Goal: Transaction & Acquisition: Purchase product/service

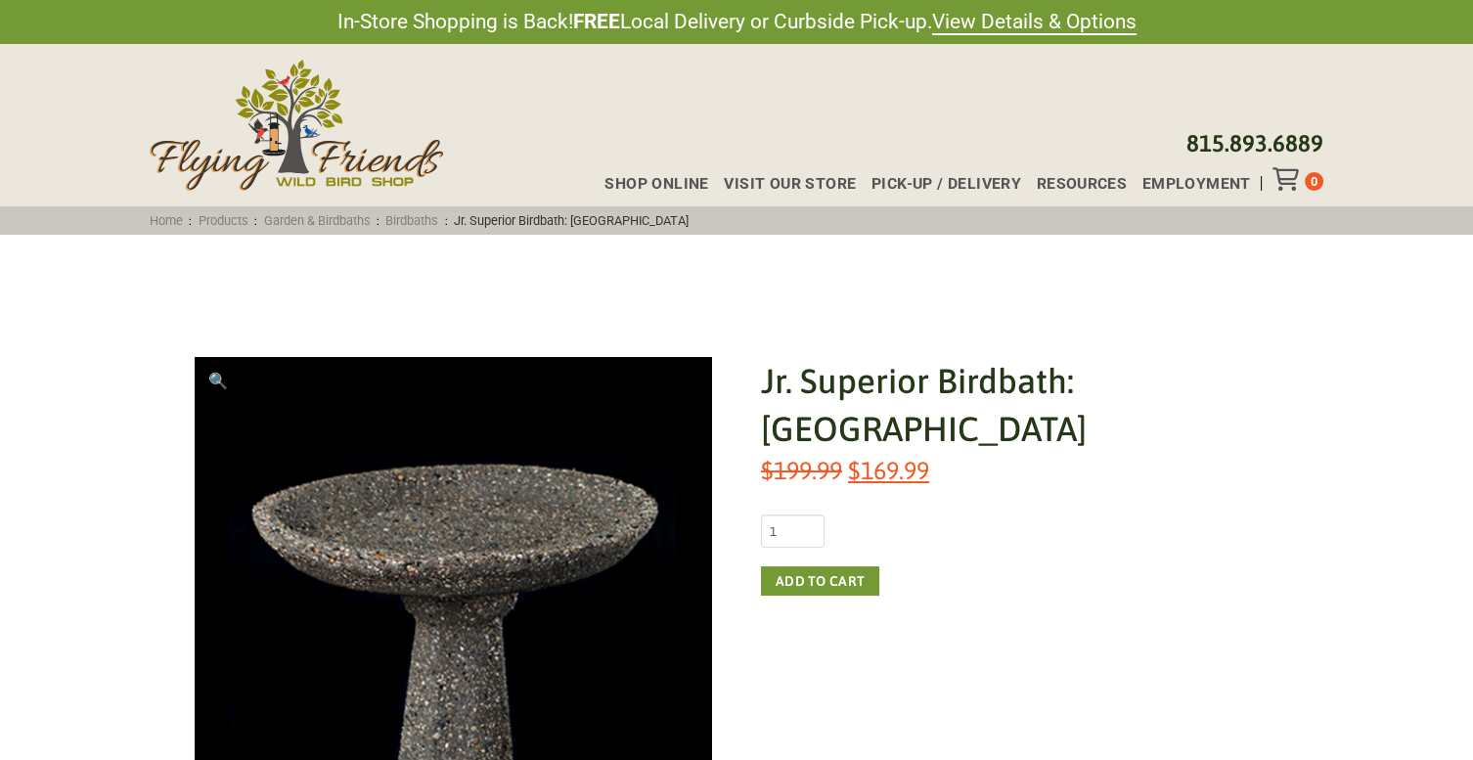
scroll to position [24, 0]
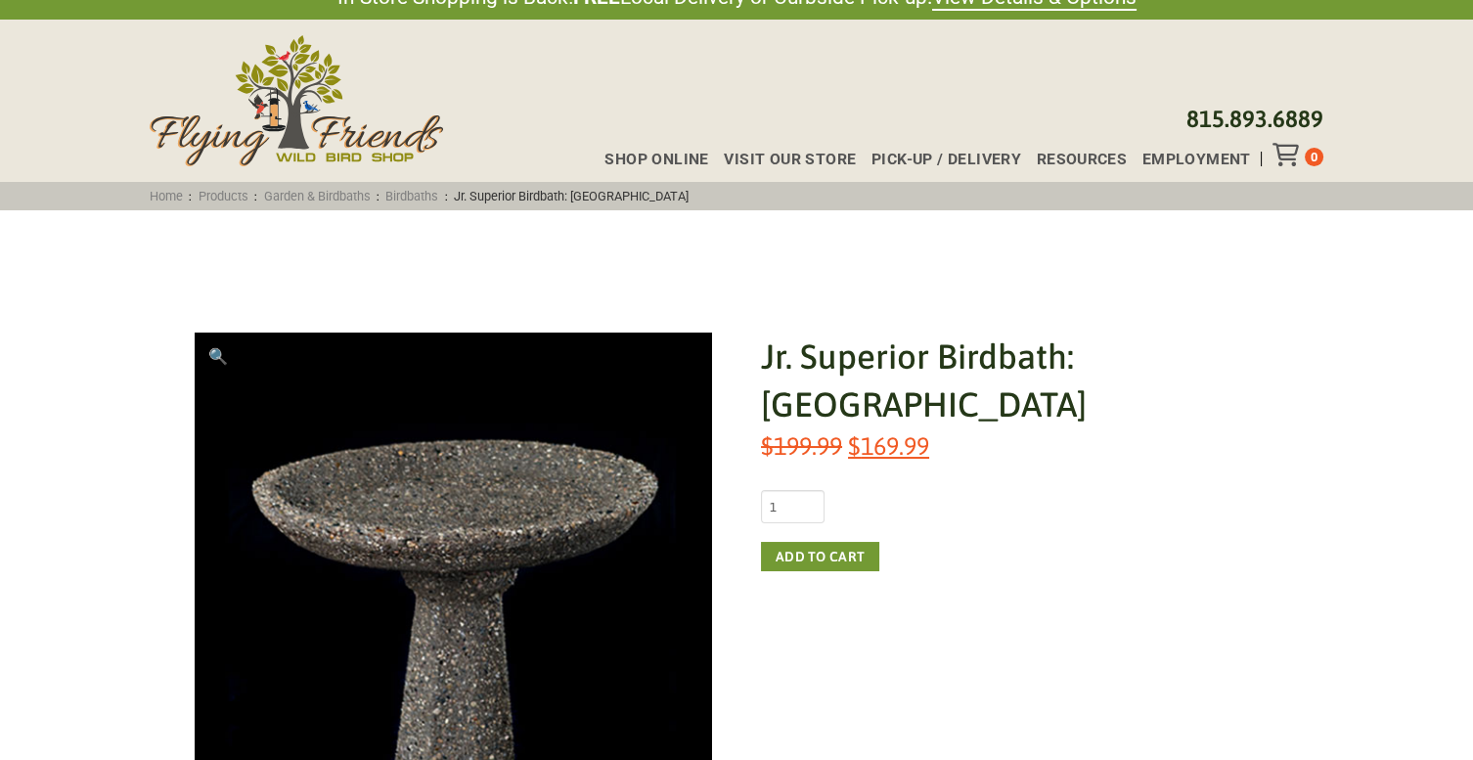
click at [965, 153] on span "Pick-up / Delivery" at bounding box center [946, 160] width 150 height 16
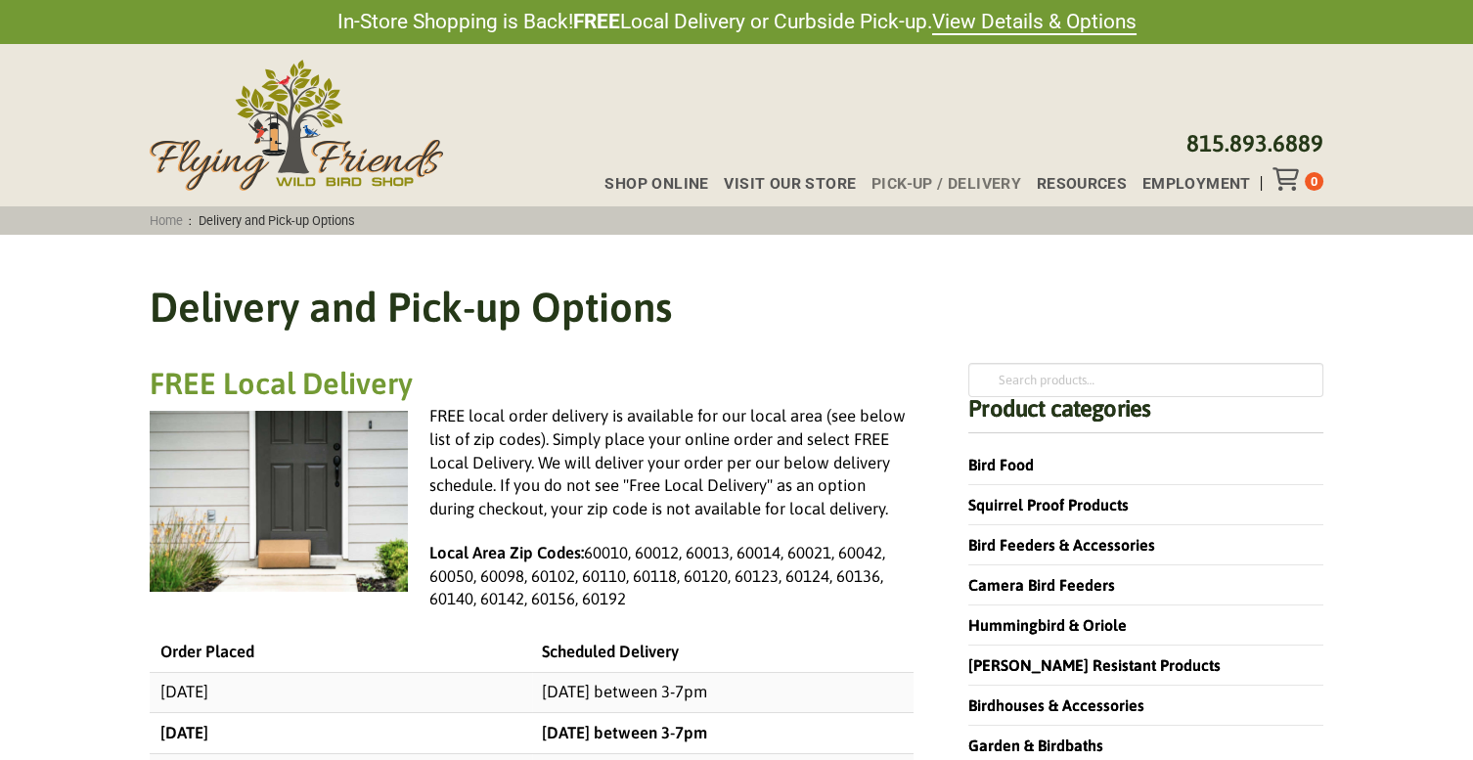
click at [682, 176] on span "Shop Online" at bounding box center [656, 184] width 104 height 16
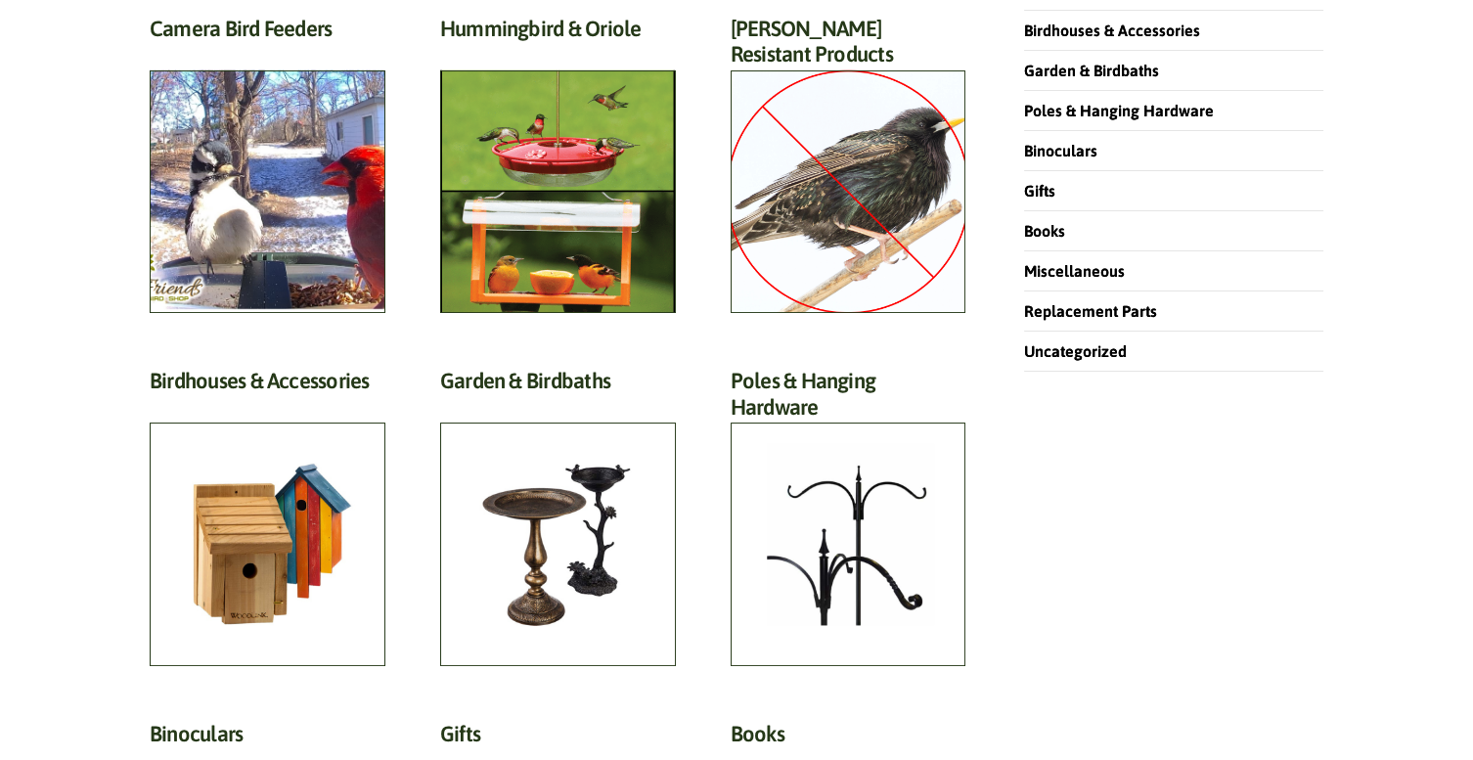
click at [648, 404] on h2 "Garden & Birdbaths (64)" at bounding box center [558, 386] width 236 height 36
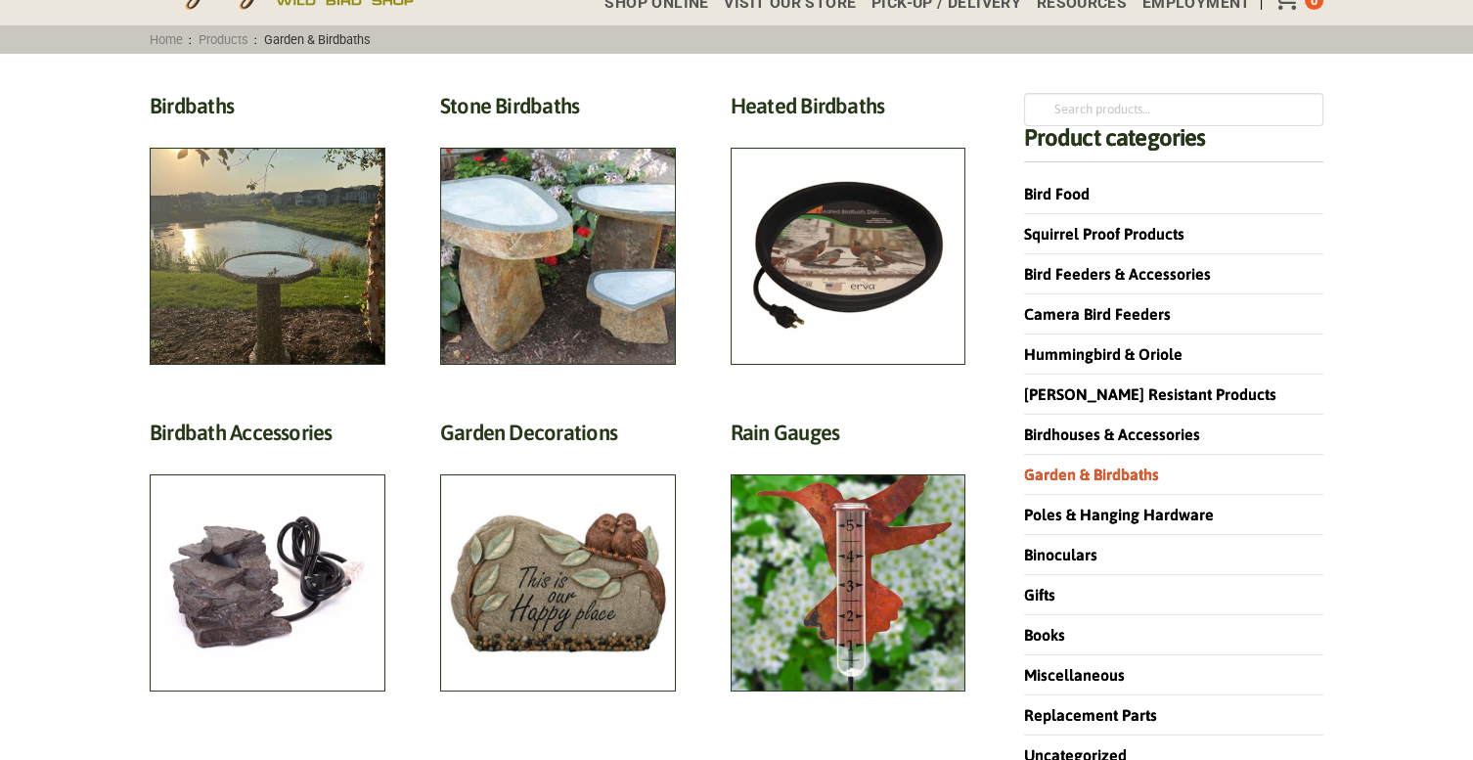
scroll to position [194, 0]
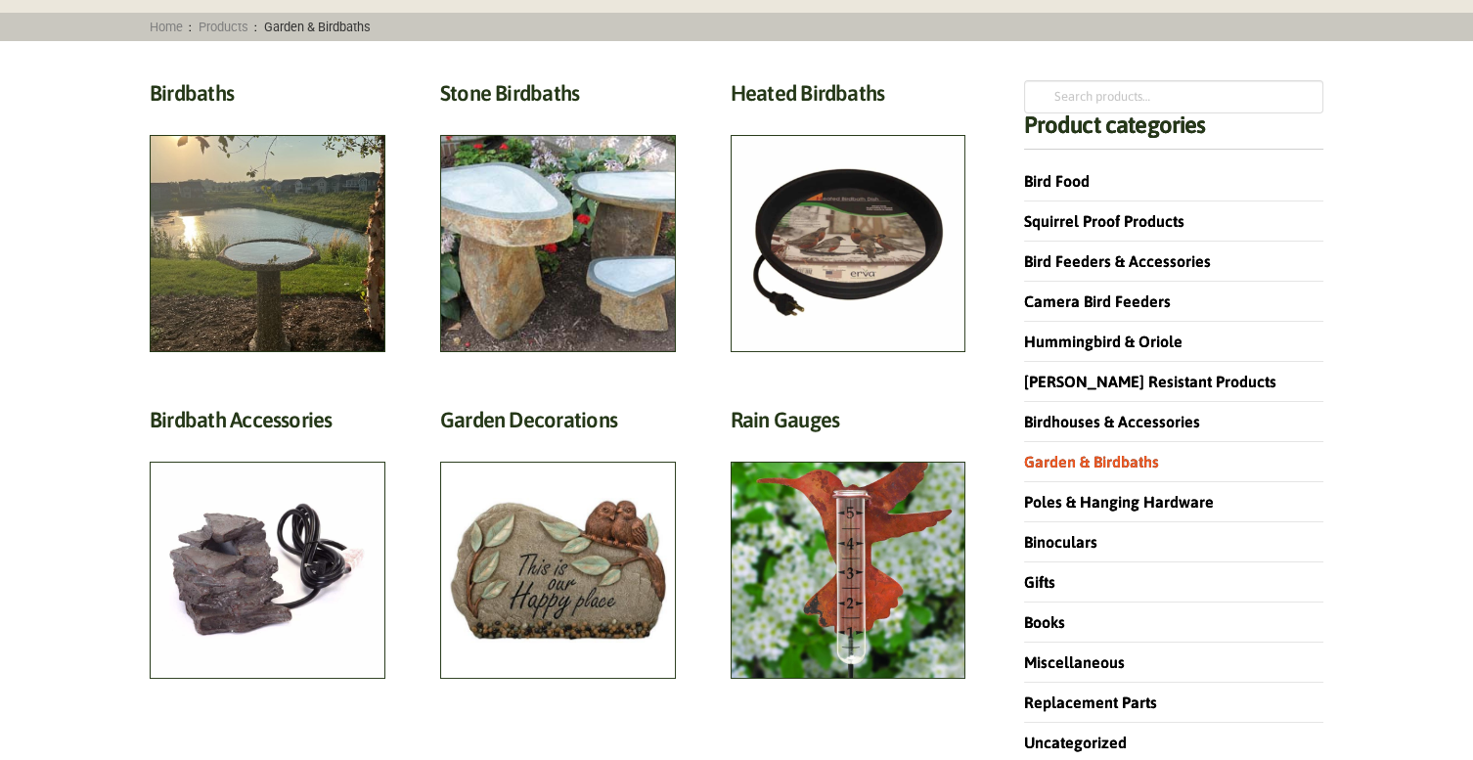
click at [351, 116] on h2 "Birdbaths (17)" at bounding box center [268, 98] width 236 height 36
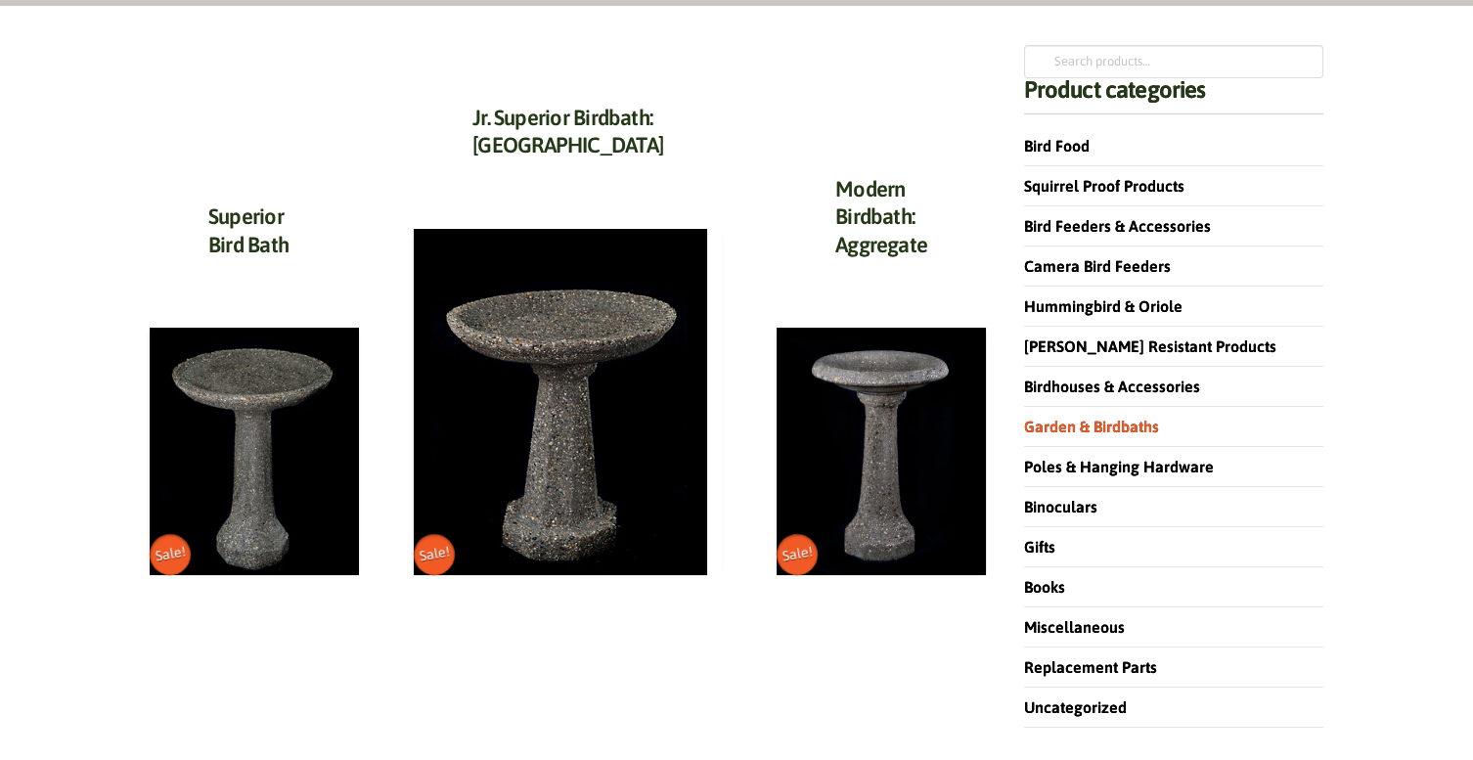
scroll to position [238, 0]
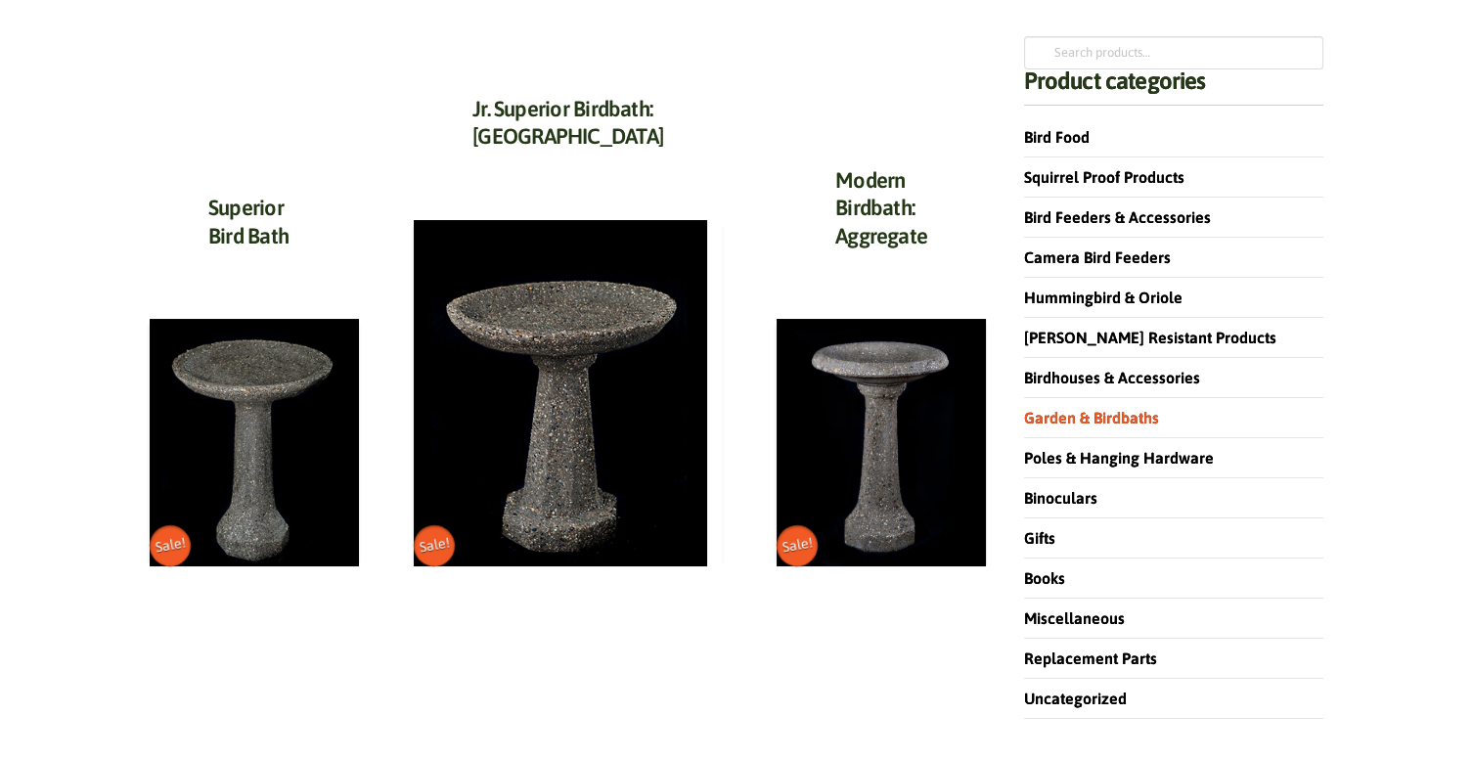
click at [323, 402] on img at bounding box center [254, 442] width 209 height 247
click at [625, 447] on img at bounding box center [560, 393] width 293 height 347
click at [865, 350] on img at bounding box center [881, 442] width 209 height 247
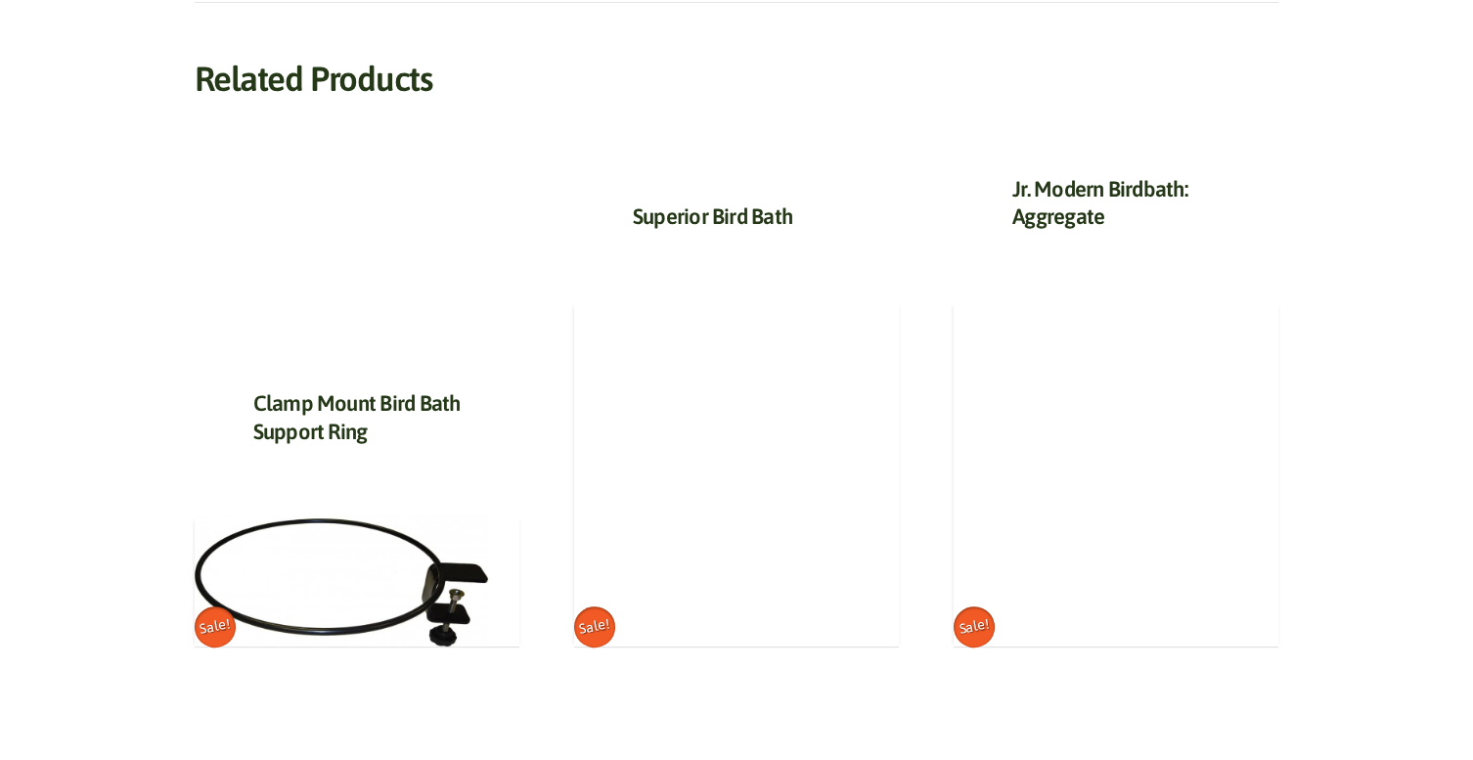
scroll to position [1021, 0]
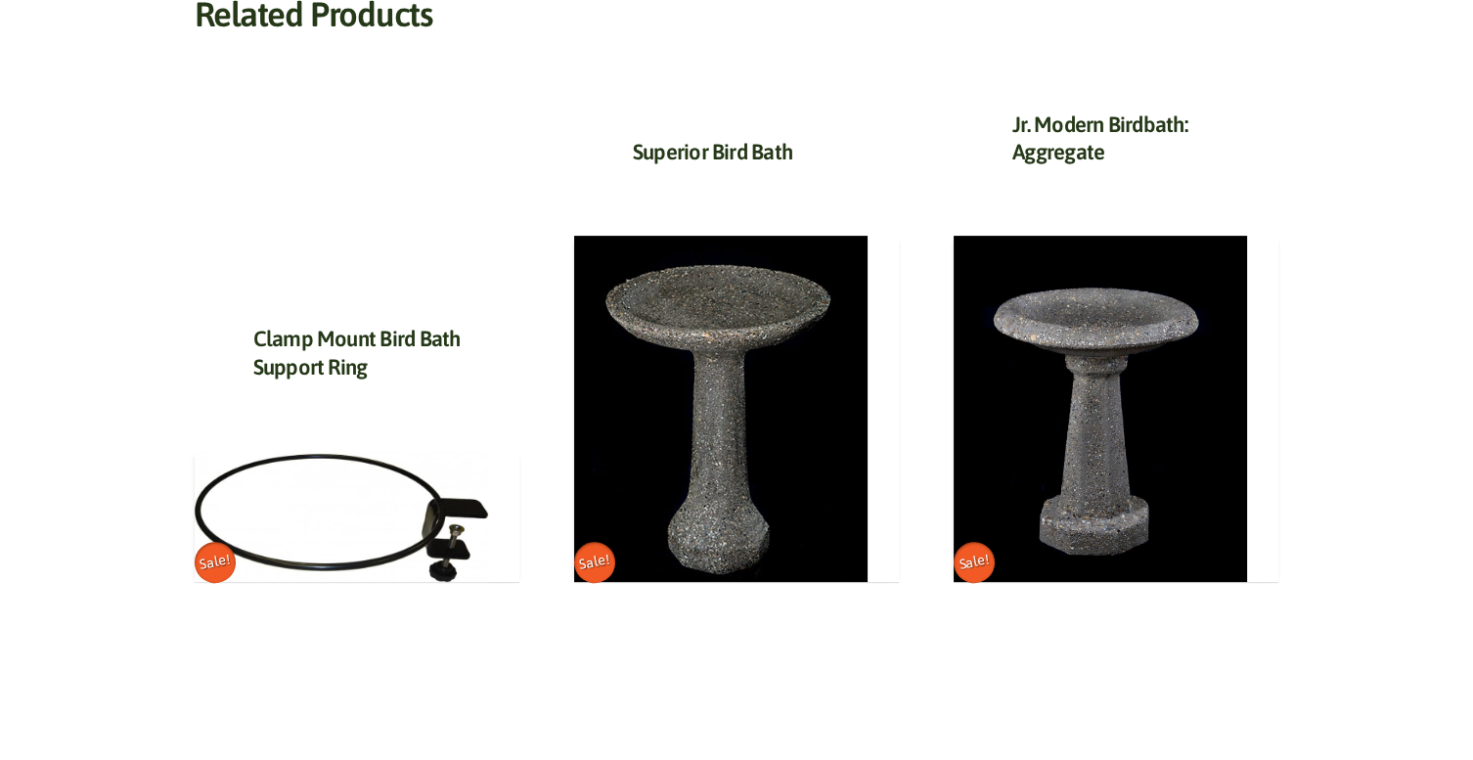
click at [374, 474] on img at bounding box center [341, 517] width 293 height 132
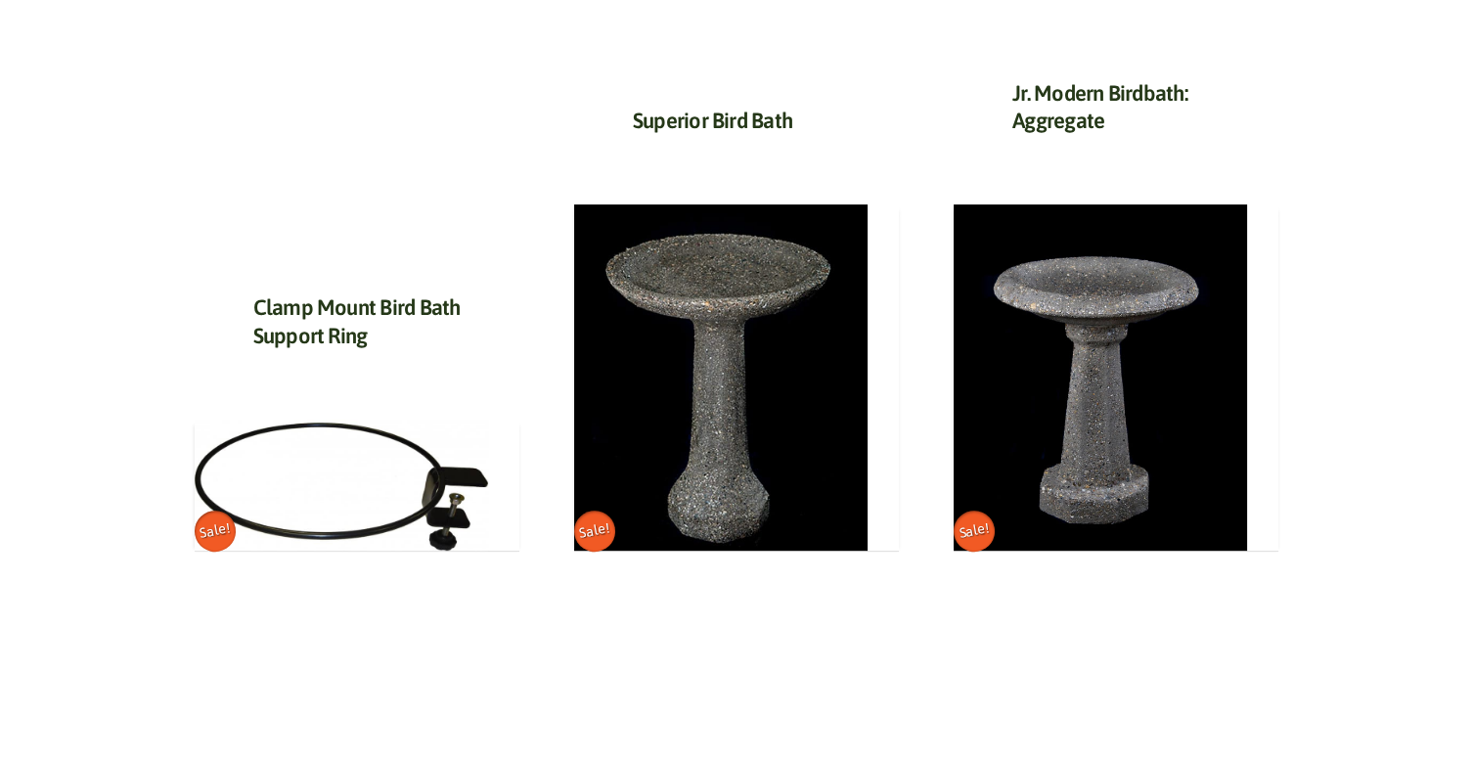
scroll to position [1179, 0]
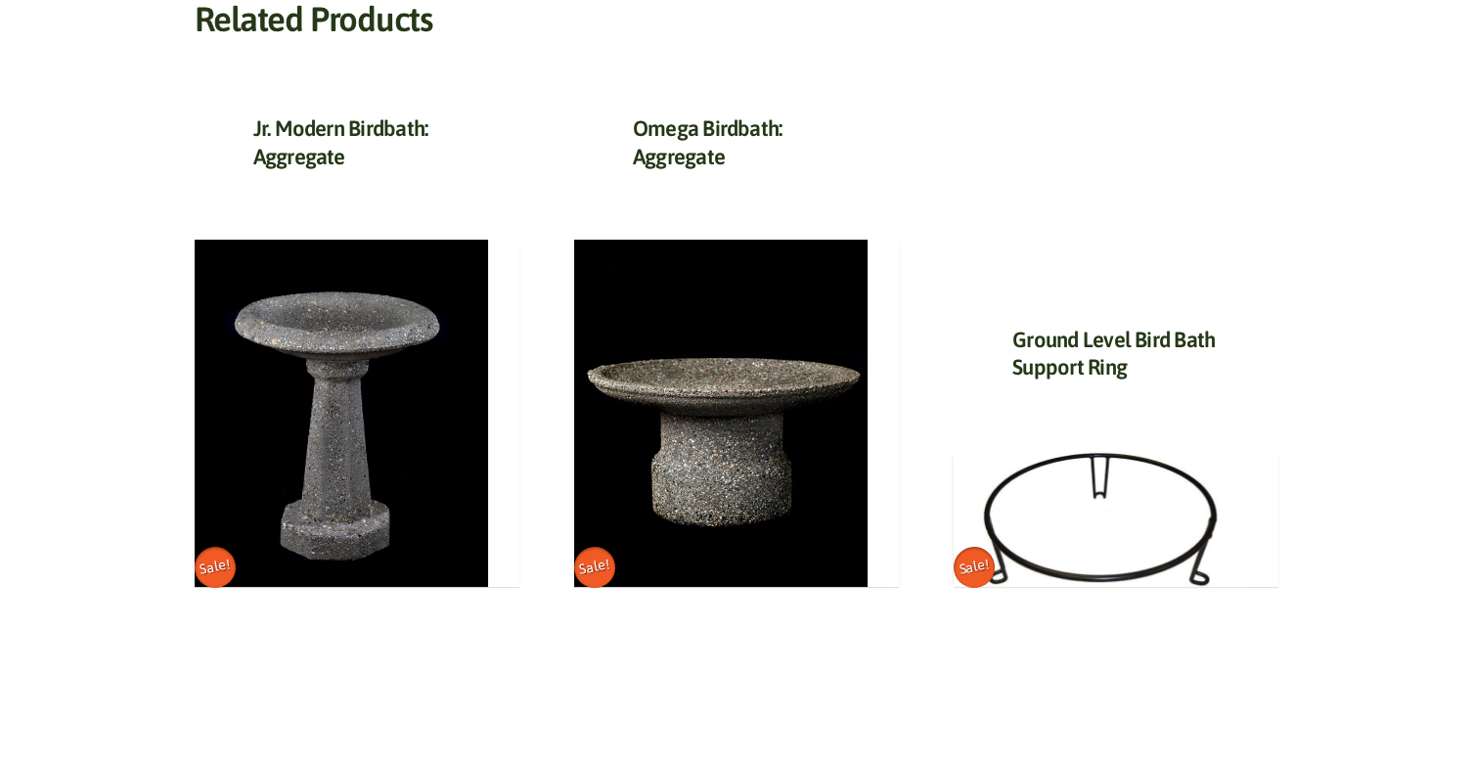
scroll to position [698, 0]
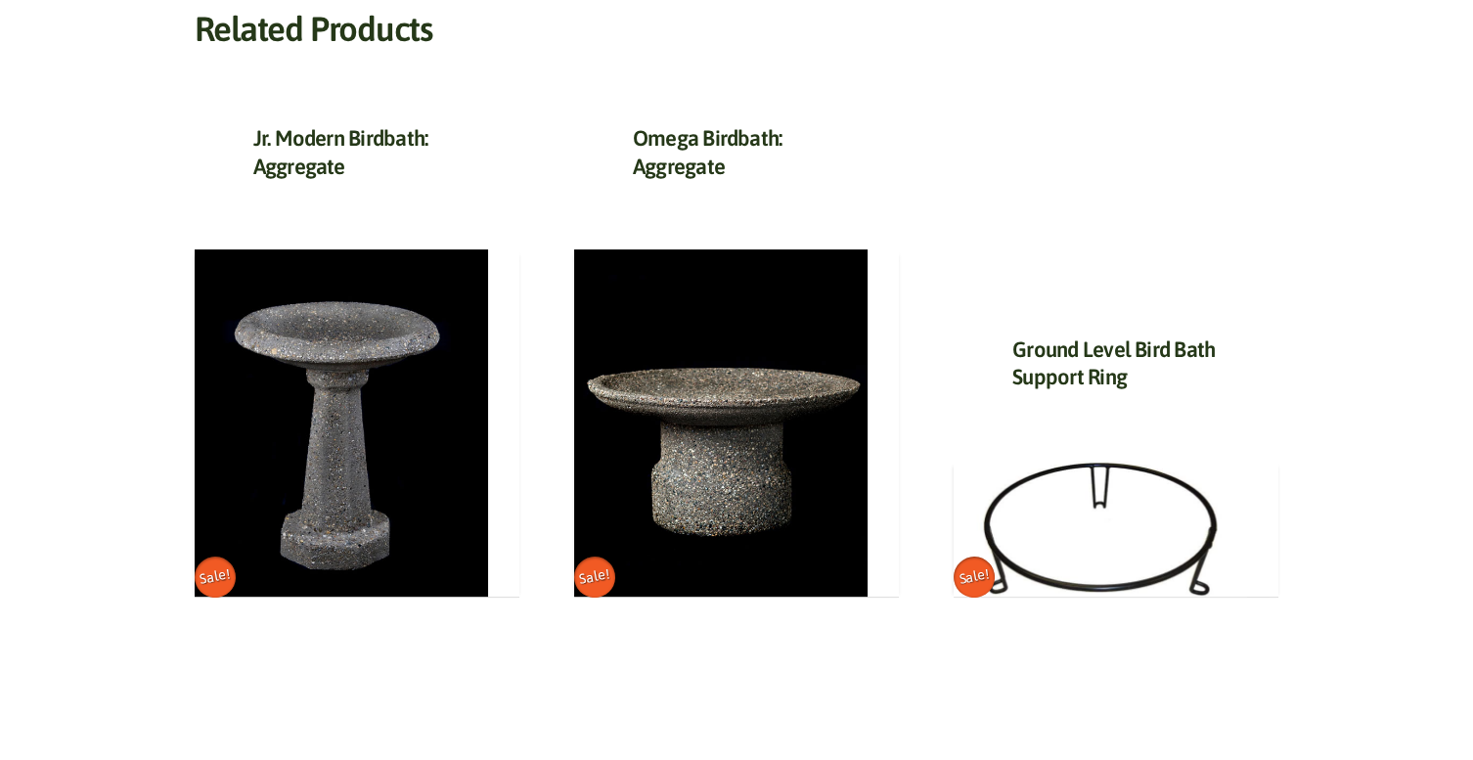
click at [801, 491] on img at bounding box center [720, 422] width 293 height 347
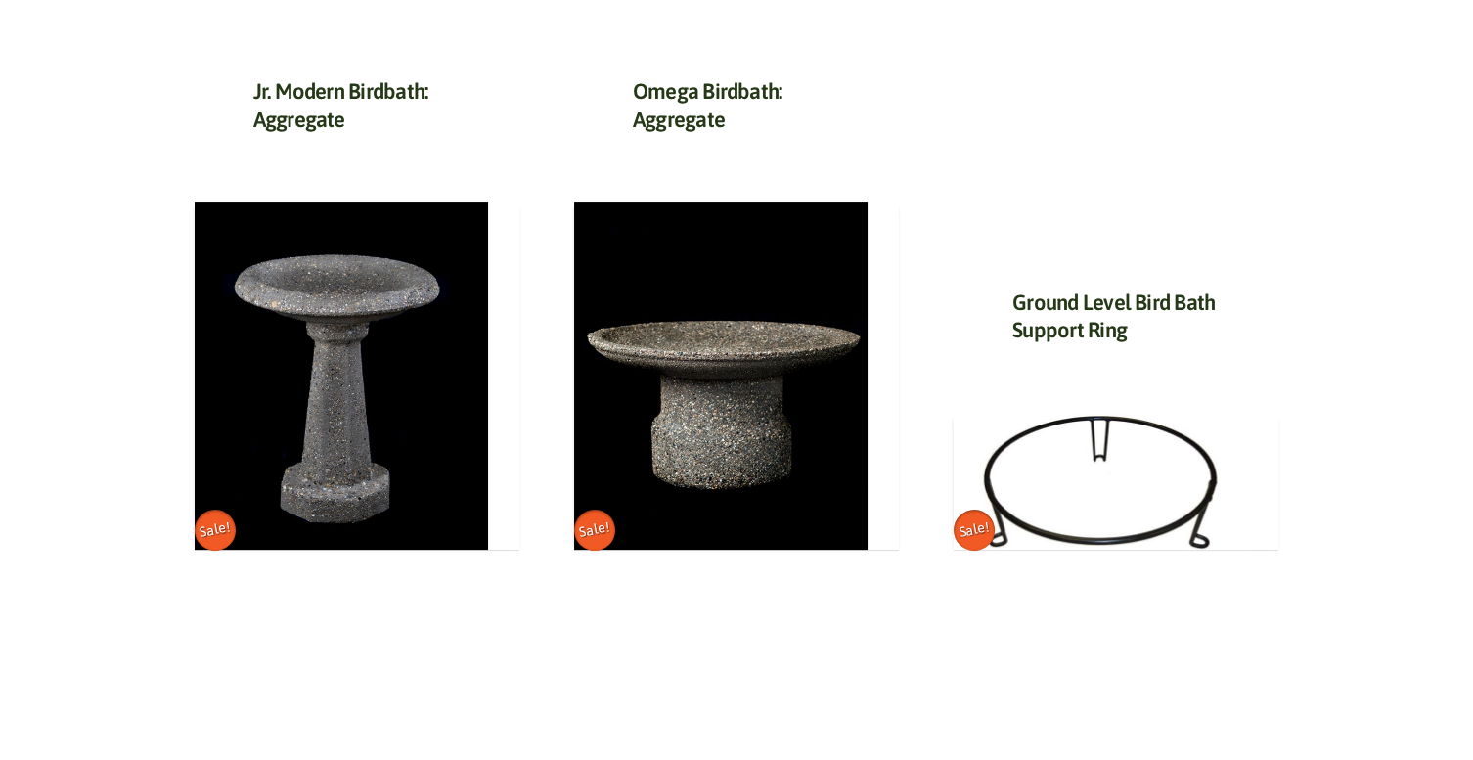
scroll to position [792, 0]
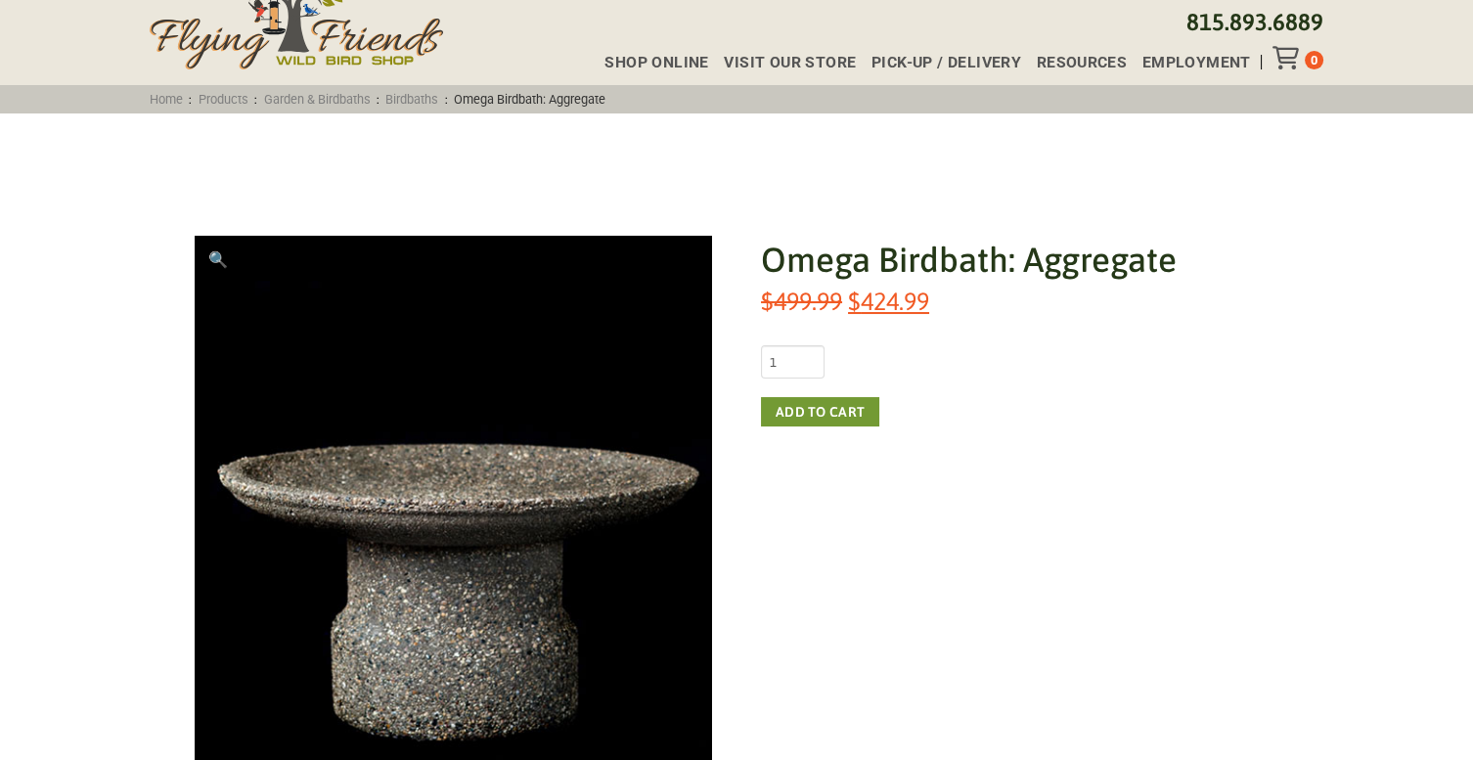
scroll to position [70, 0]
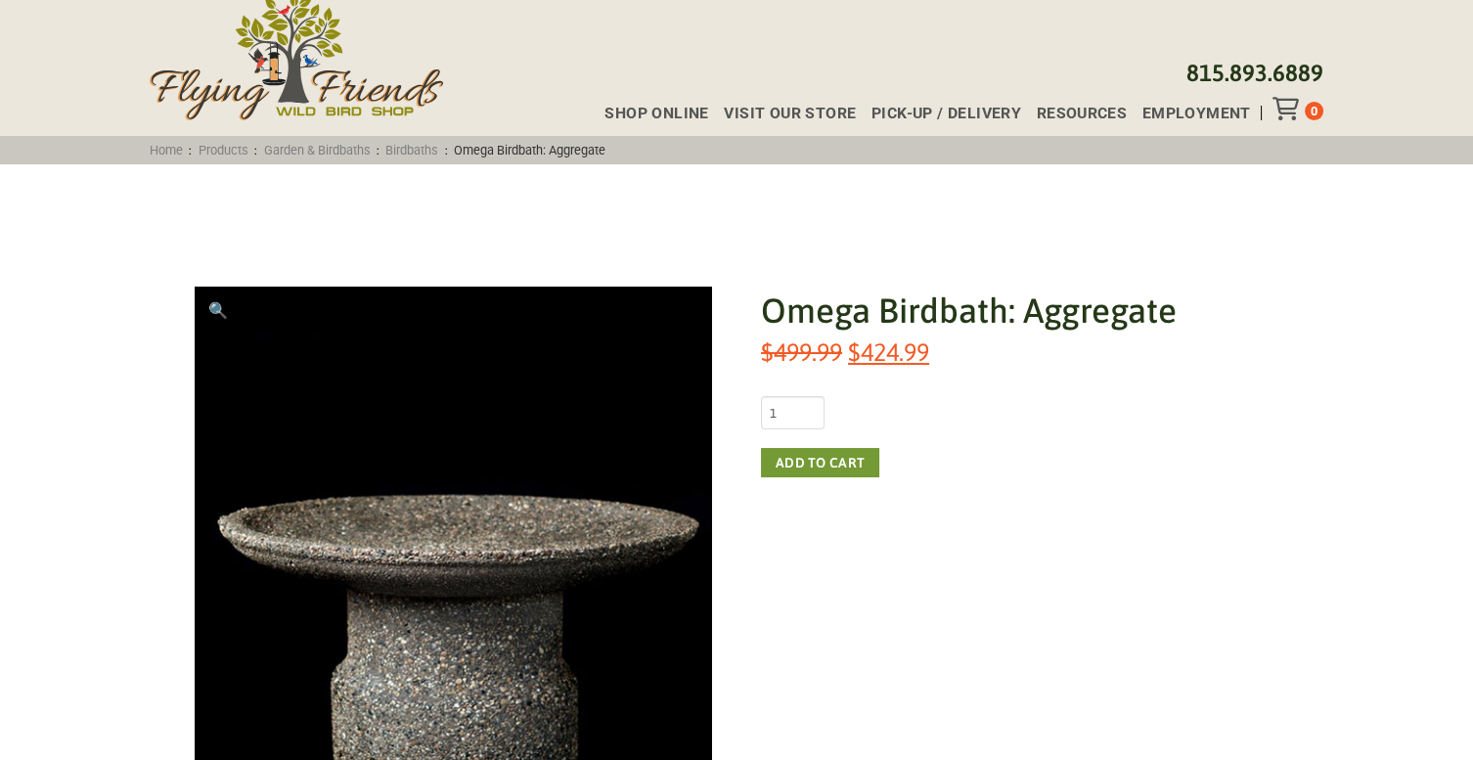
click at [610, 510] on img at bounding box center [464, 605] width 538 height 636
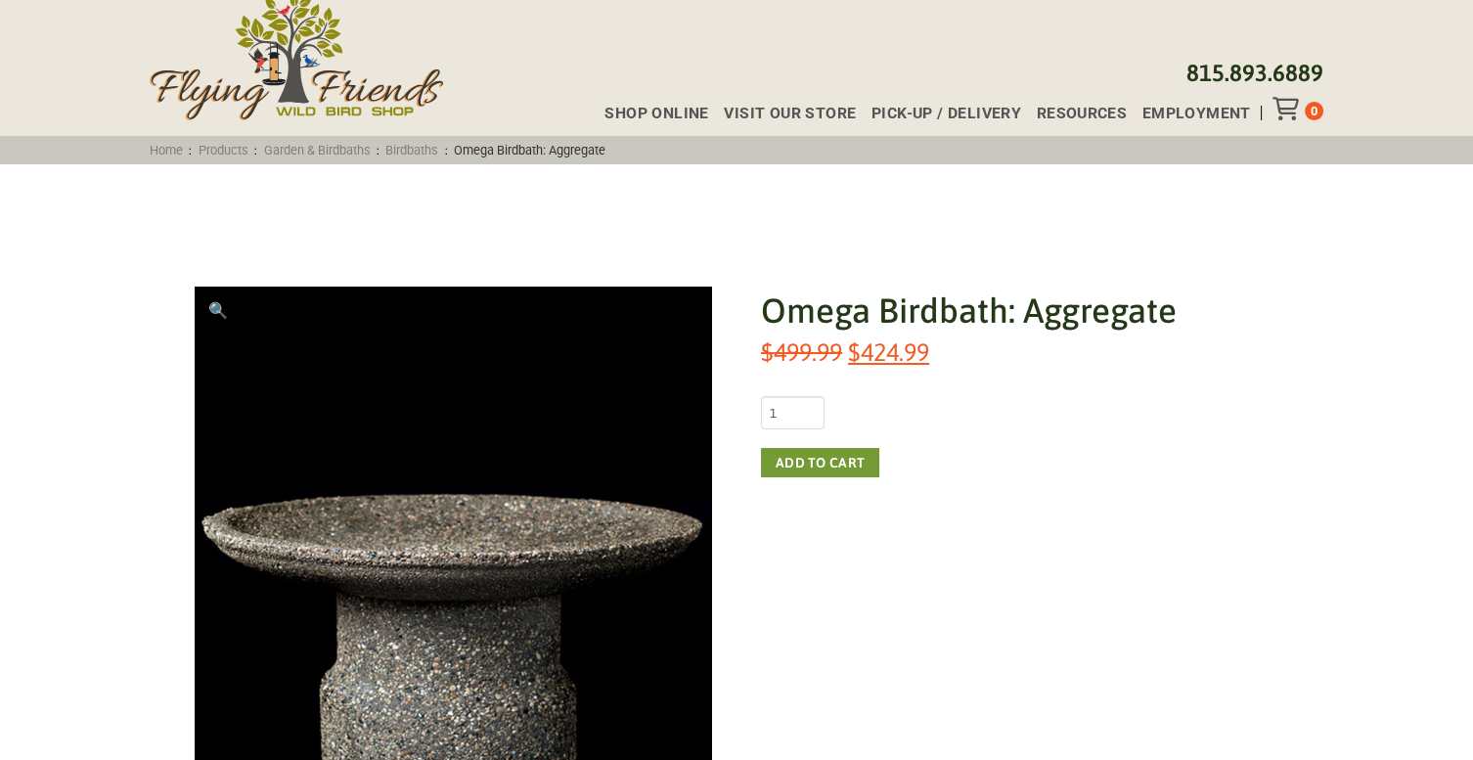
click at [444, 149] on link "Birdbaths" at bounding box center [412, 150] width 66 height 15
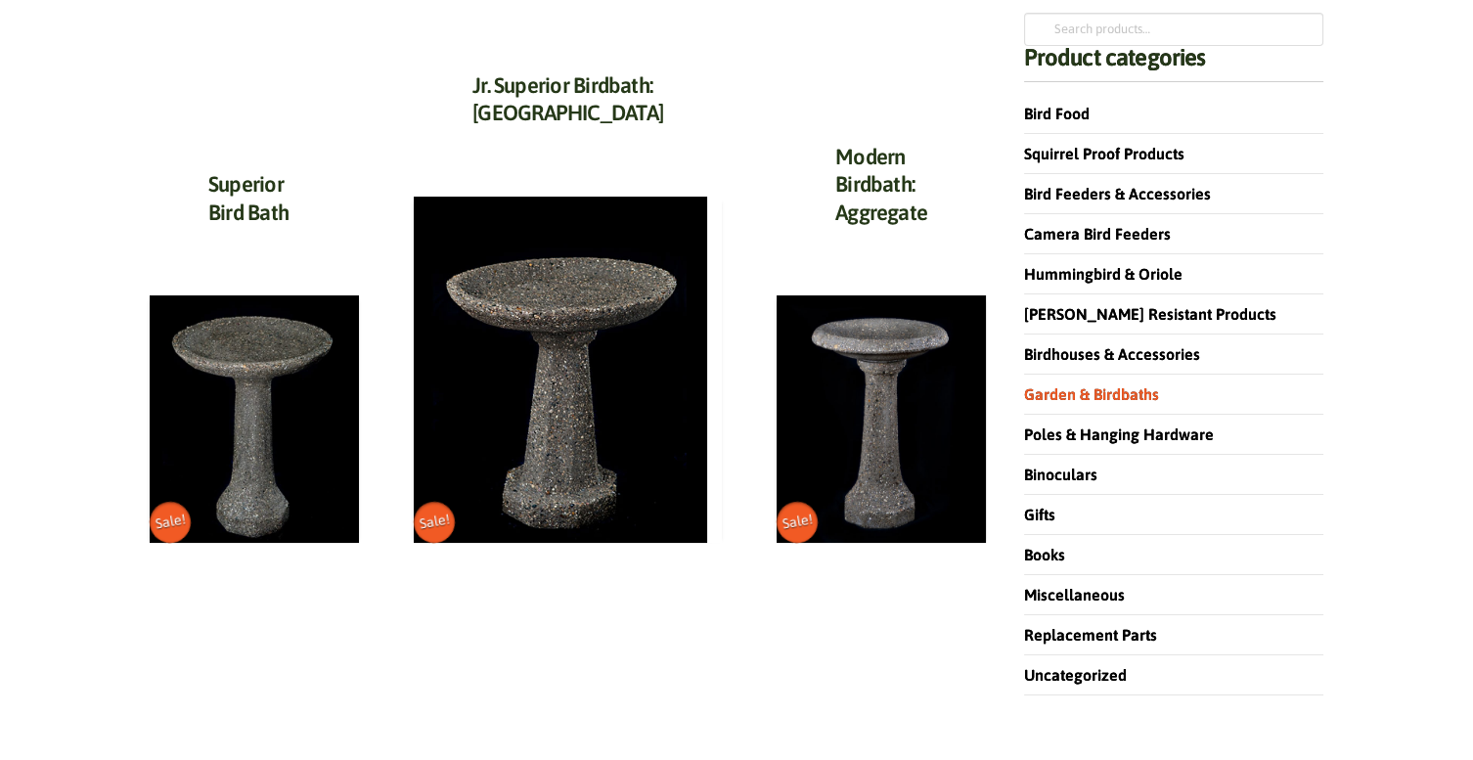
scroll to position [261, 0]
click at [310, 425] on img at bounding box center [254, 418] width 209 height 247
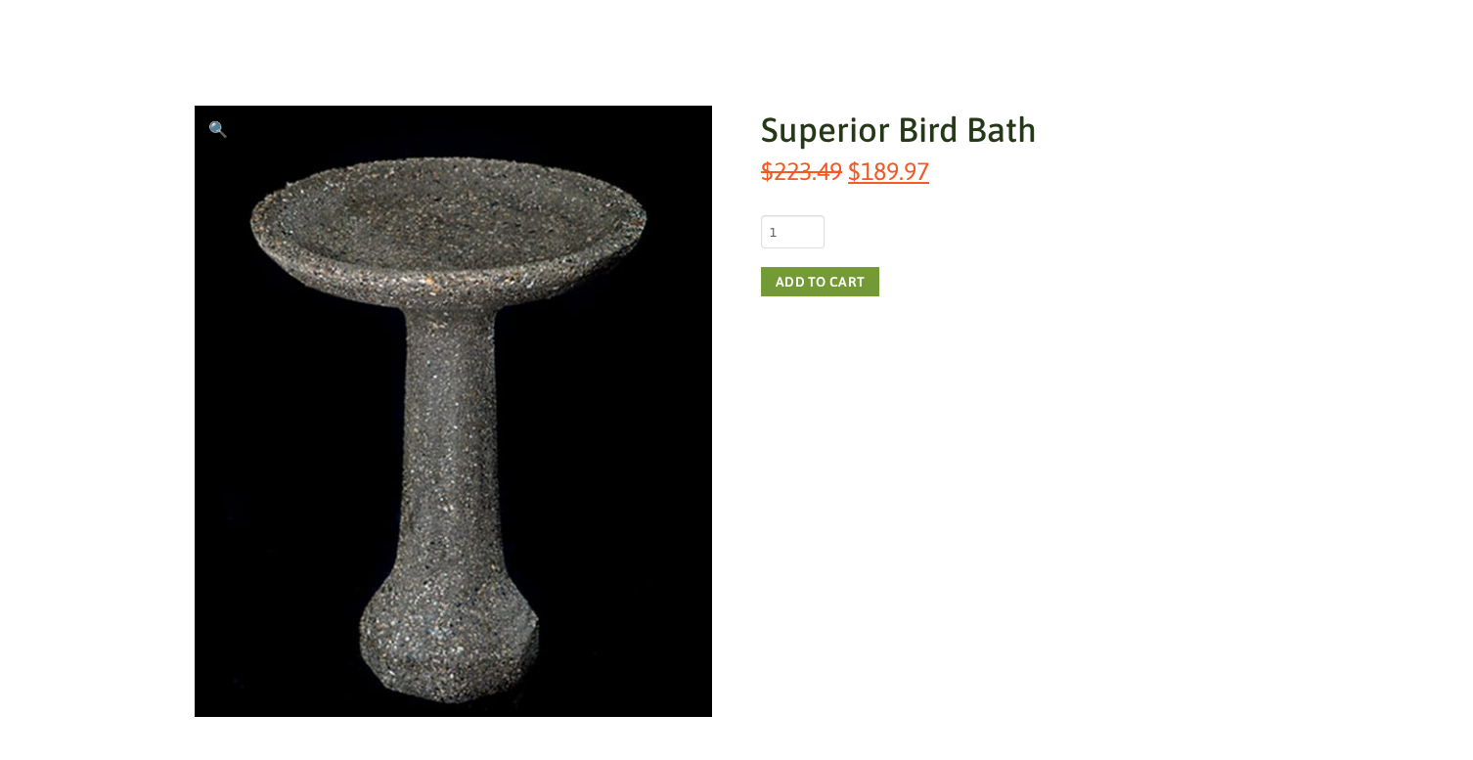
scroll to position [266, 0]
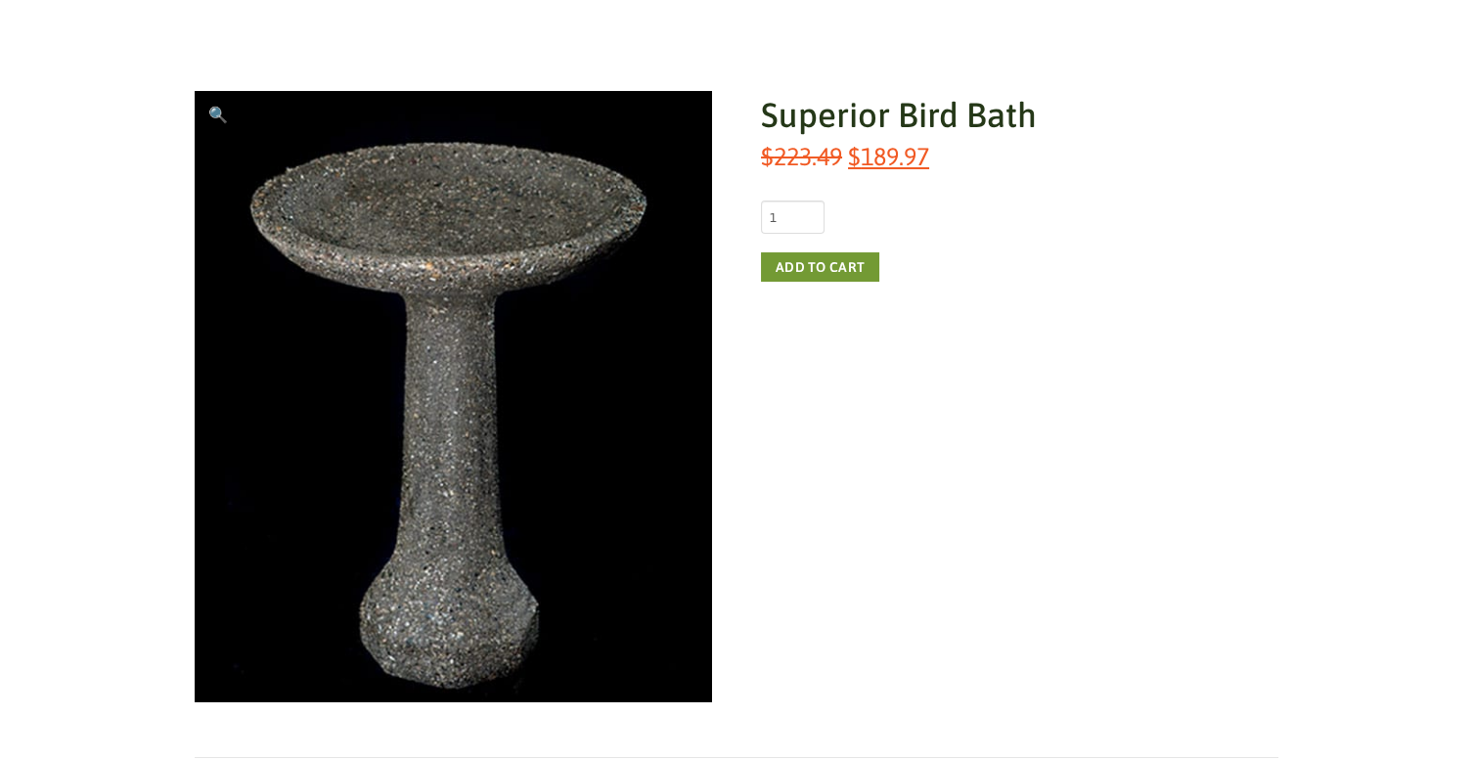
click at [827, 262] on button "Add to cart" at bounding box center [820, 266] width 118 height 29
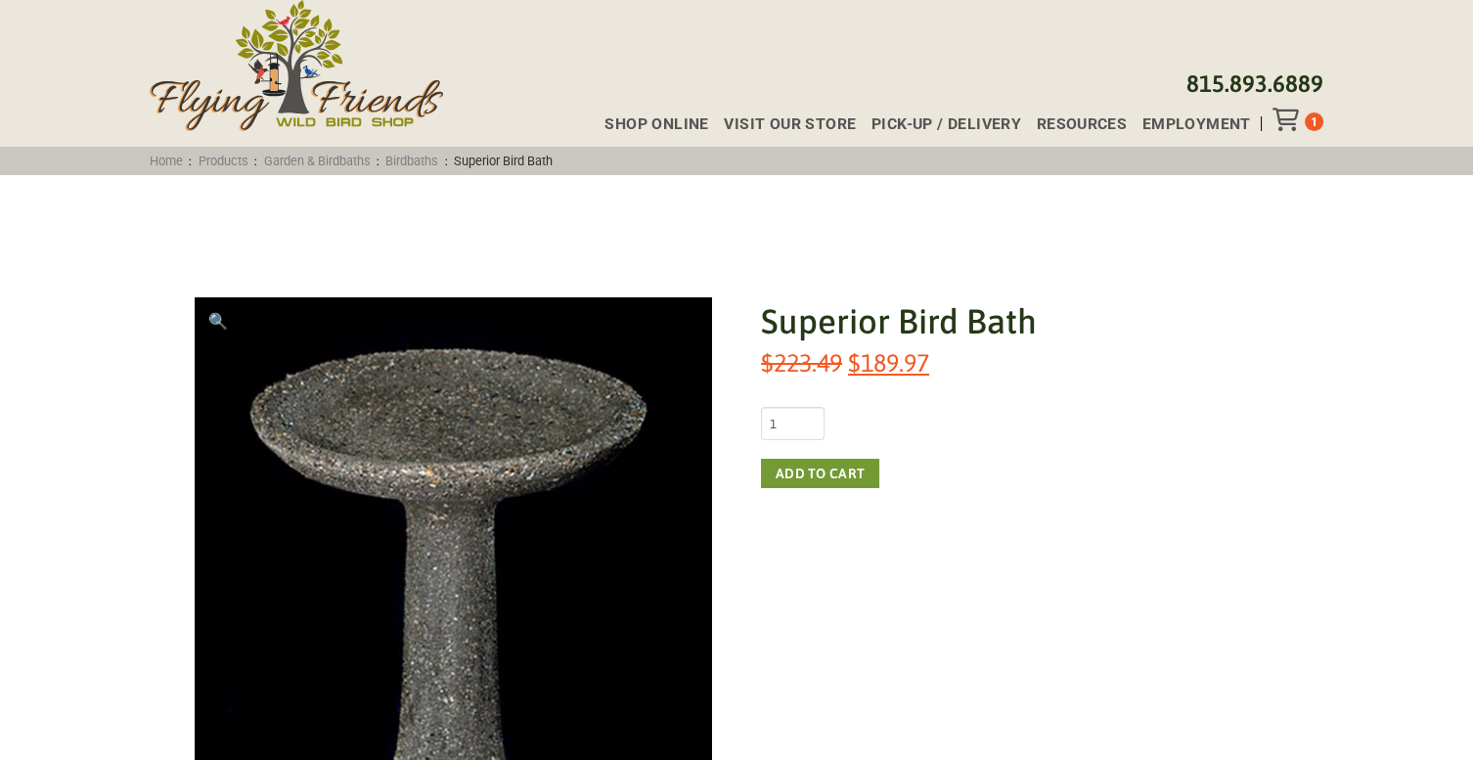
scroll to position [56, 0]
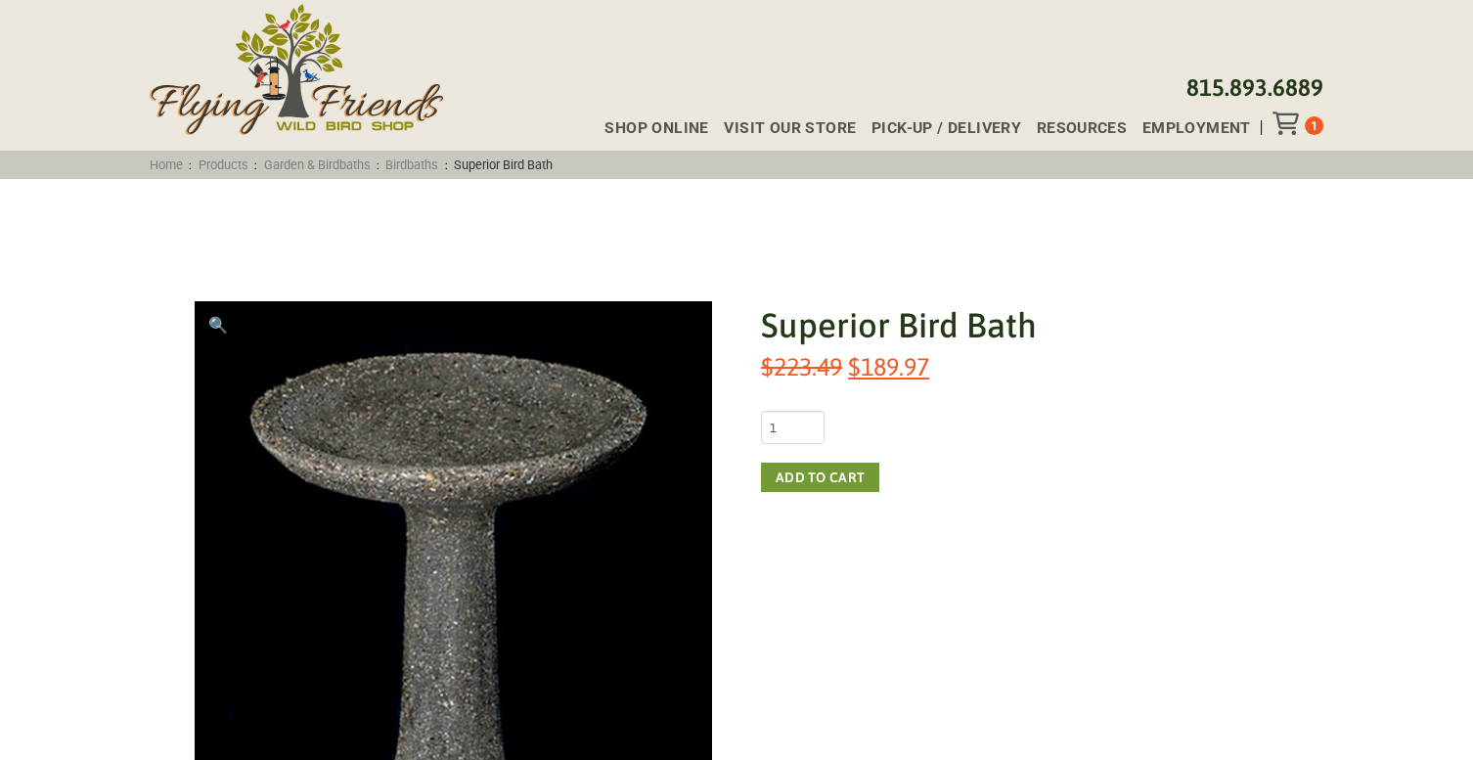
click at [1290, 128] on icon "Toggle Off Canvas Content" at bounding box center [1284, 122] width 24 height 23
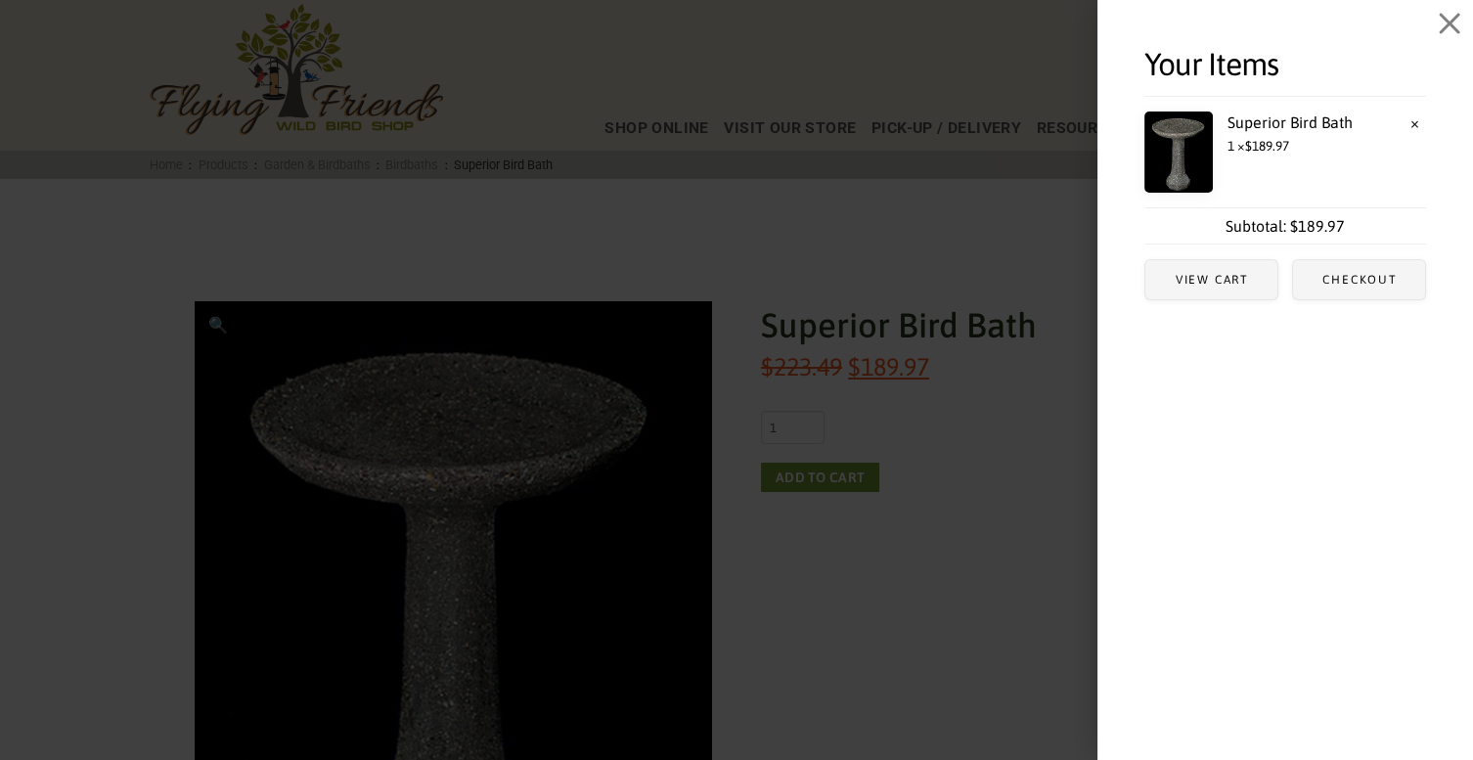
click at [1233, 277] on span "View cart" at bounding box center [1212, 280] width 73 height 12
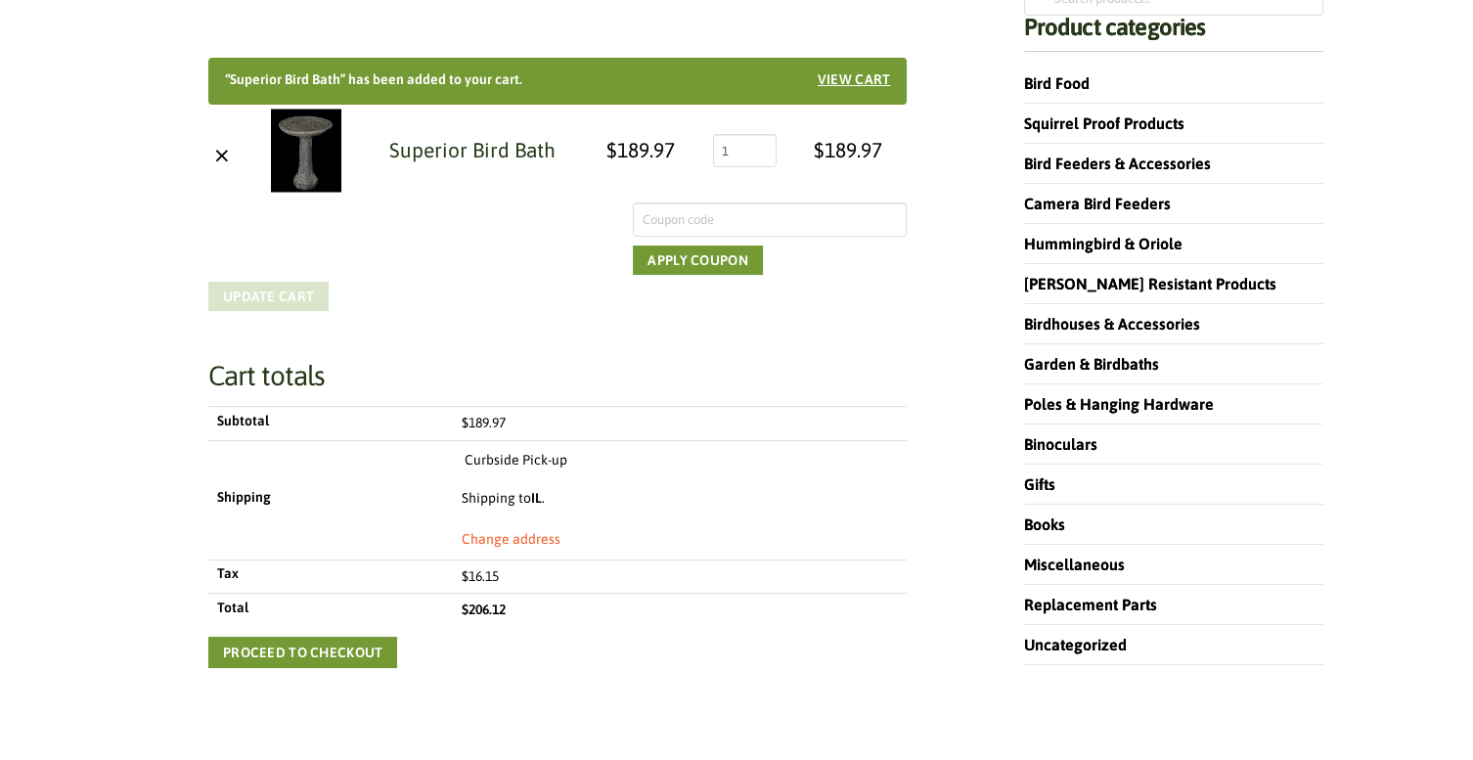
scroll to position [399, 0]
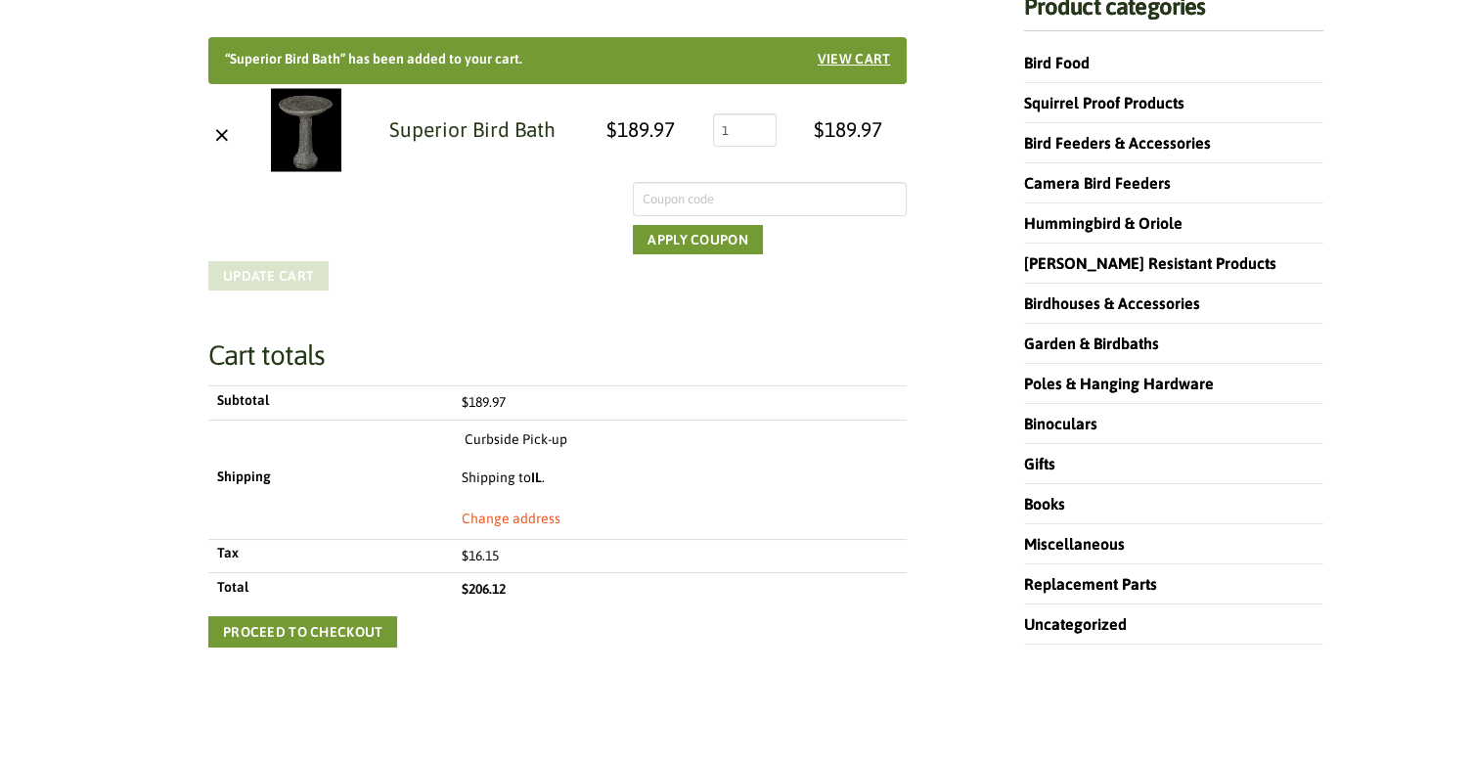
click at [346, 630] on link "Proceed to checkout" at bounding box center [302, 631] width 189 height 31
click at [474, 121] on link "Superior Bird Bath" at bounding box center [472, 128] width 166 height 27
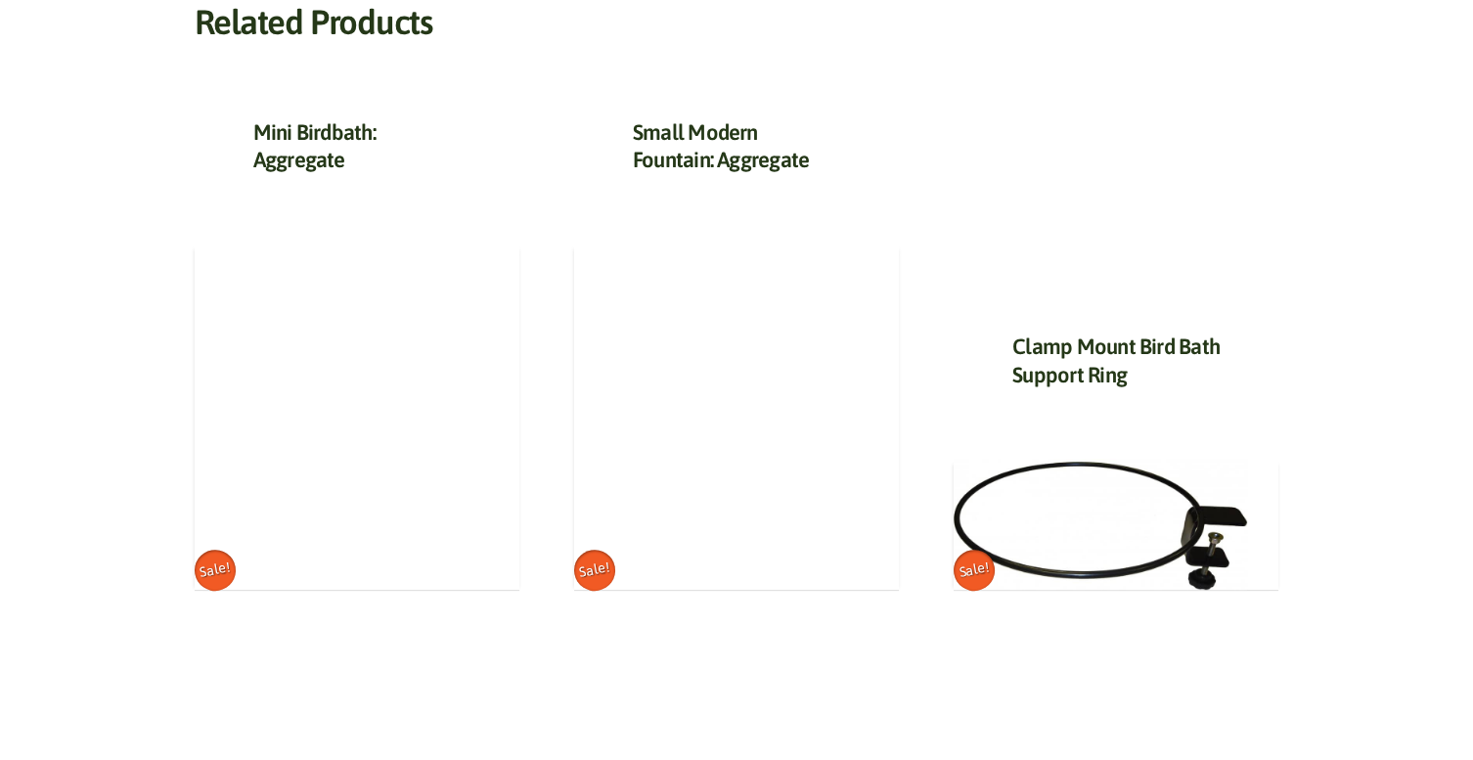
scroll to position [1083, 0]
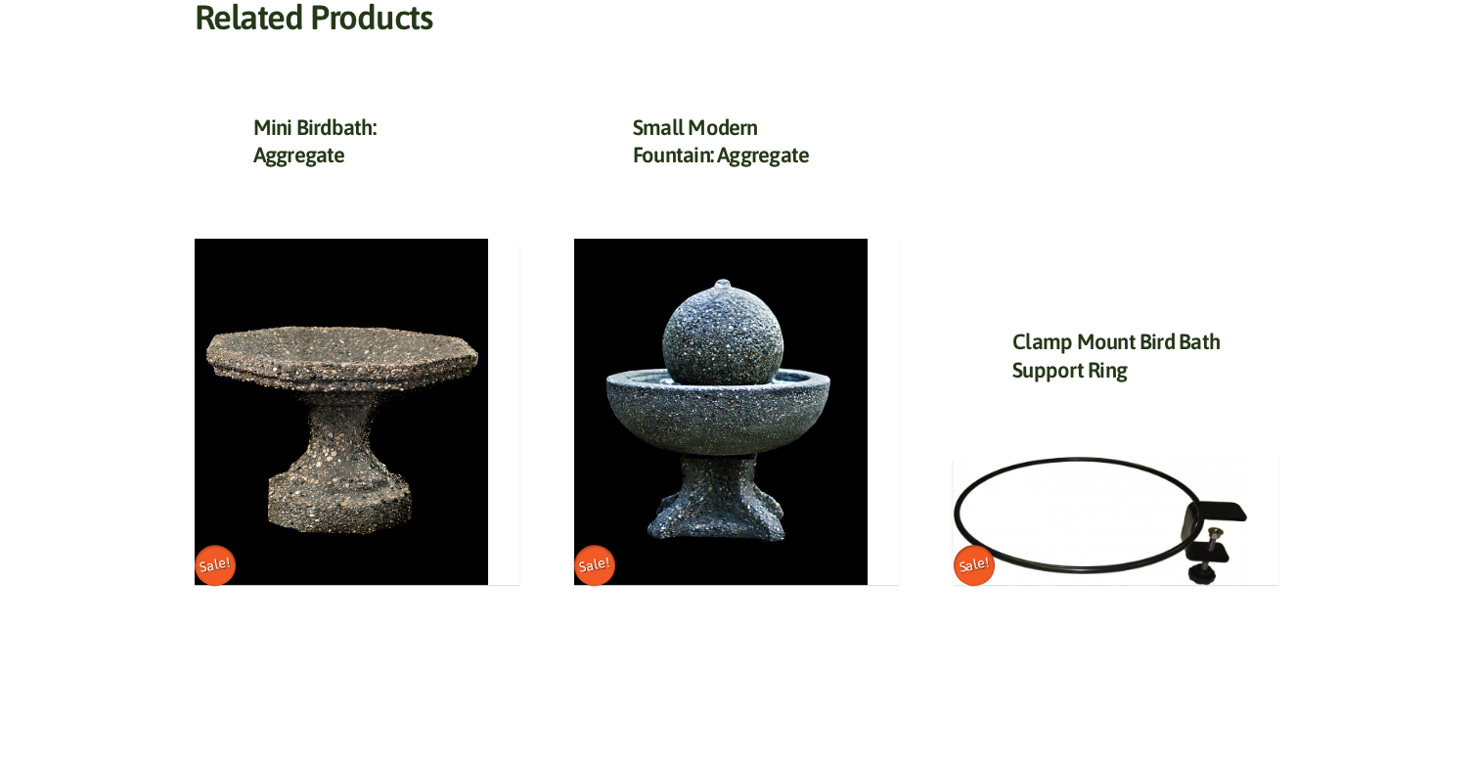
click at [431, 540] on img at bounding box center [341, 412] width 293 height 347
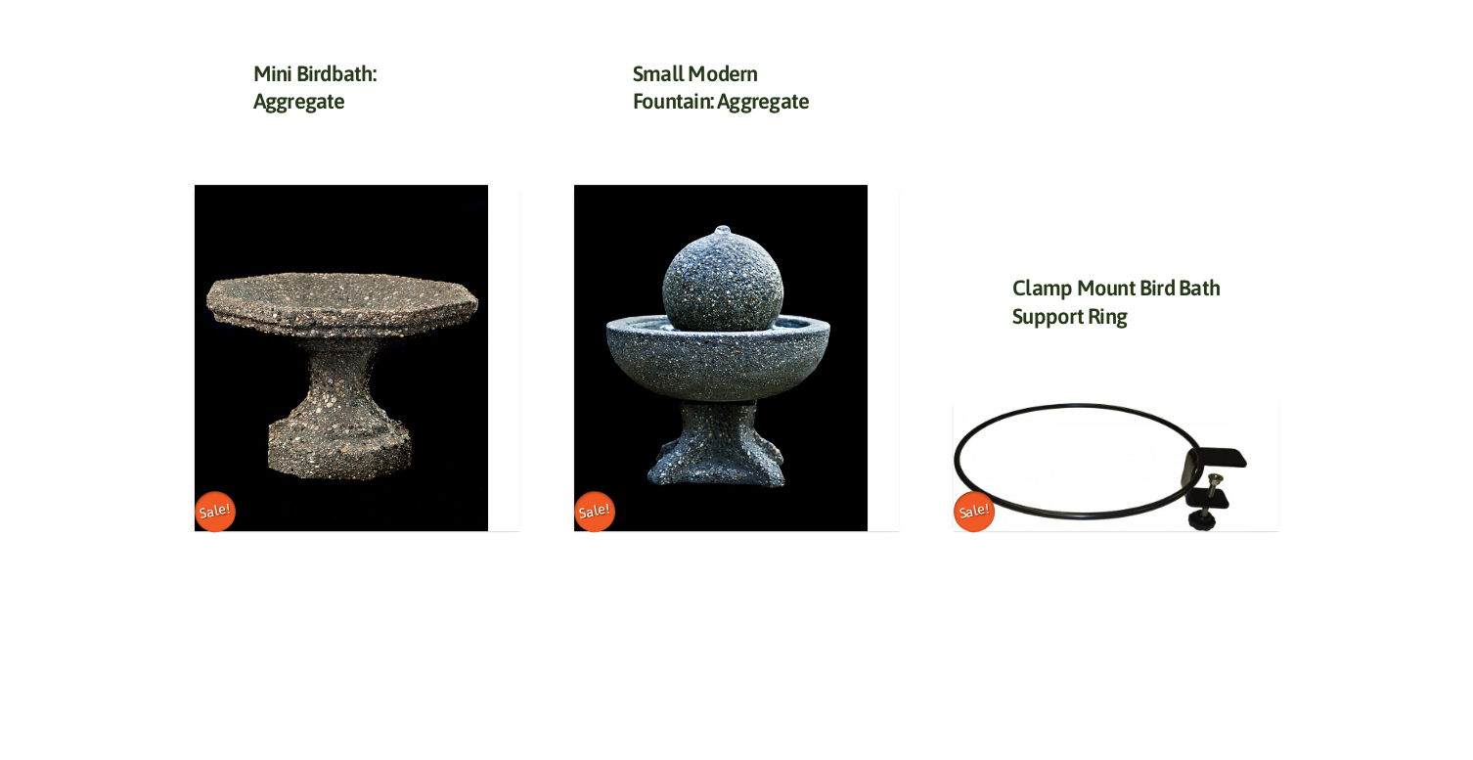
scroll to position [1176, 0]
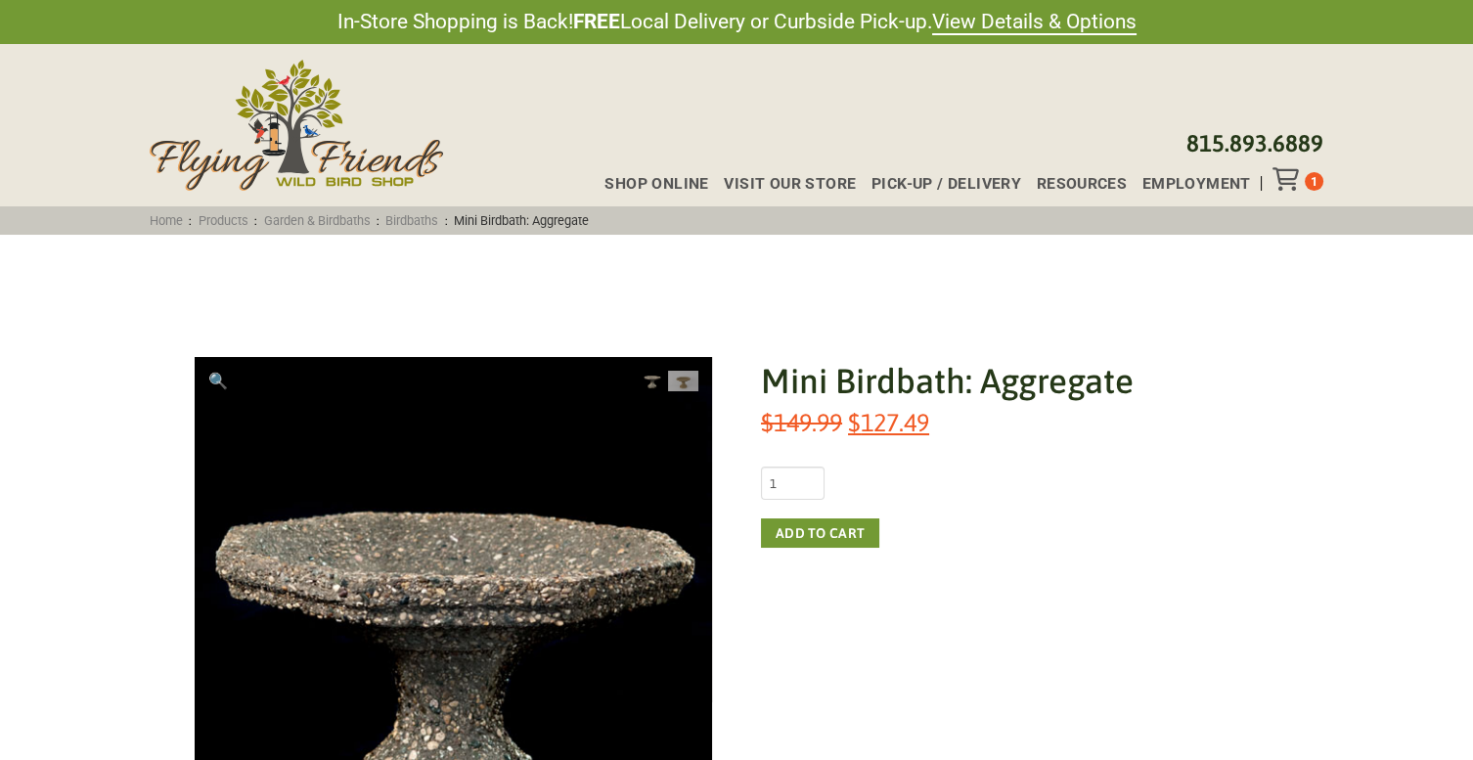
click at [814, 181] on span "Visit Our Store" at bounding box center [790, 184] width 132 height 16
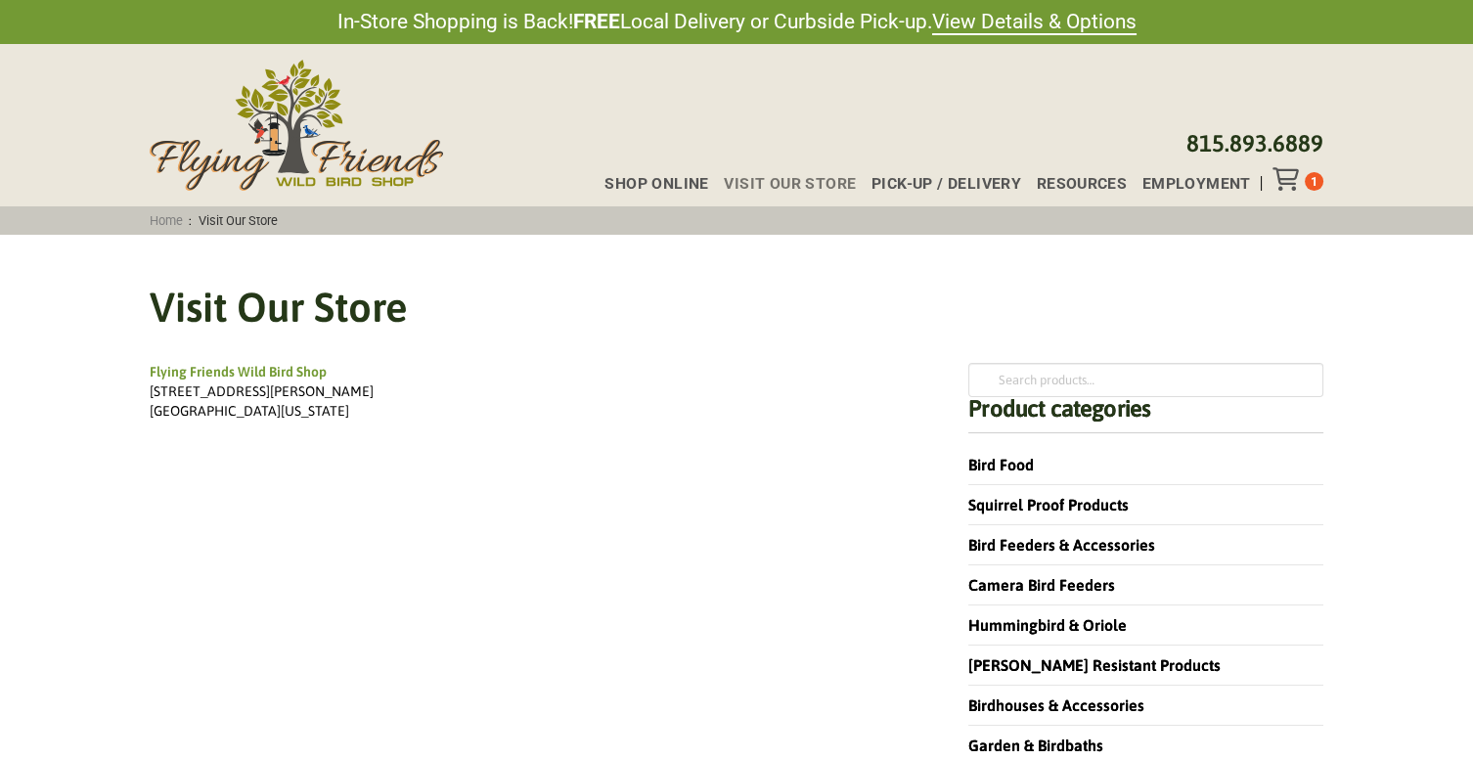
click at [1291, 173] on icon "Toggle Off Canvas Content" at bounding box center [1284, 178] width 24 height 23
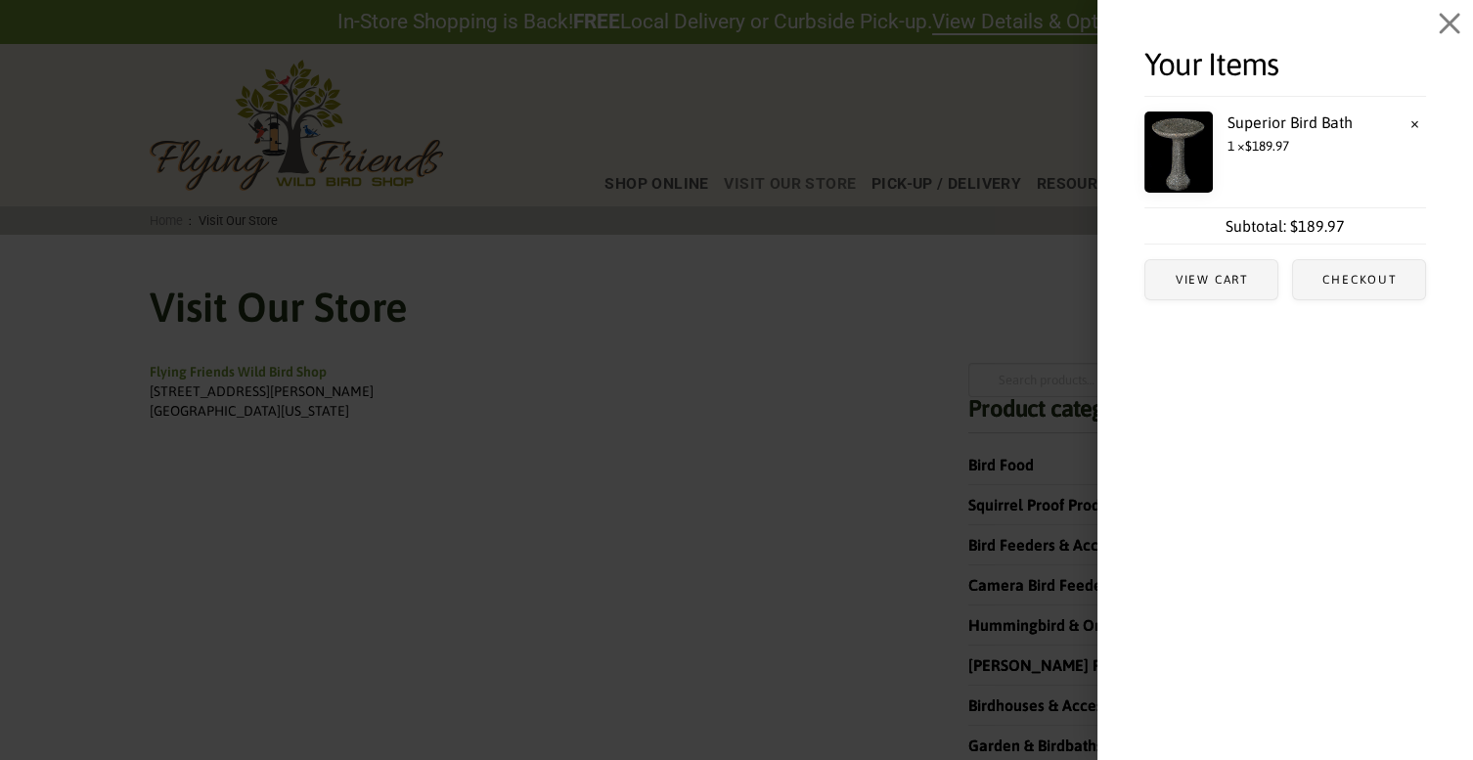
click at [1246, 265] on span "View cart" at bounding box center [1211, 279] width 132 height 39
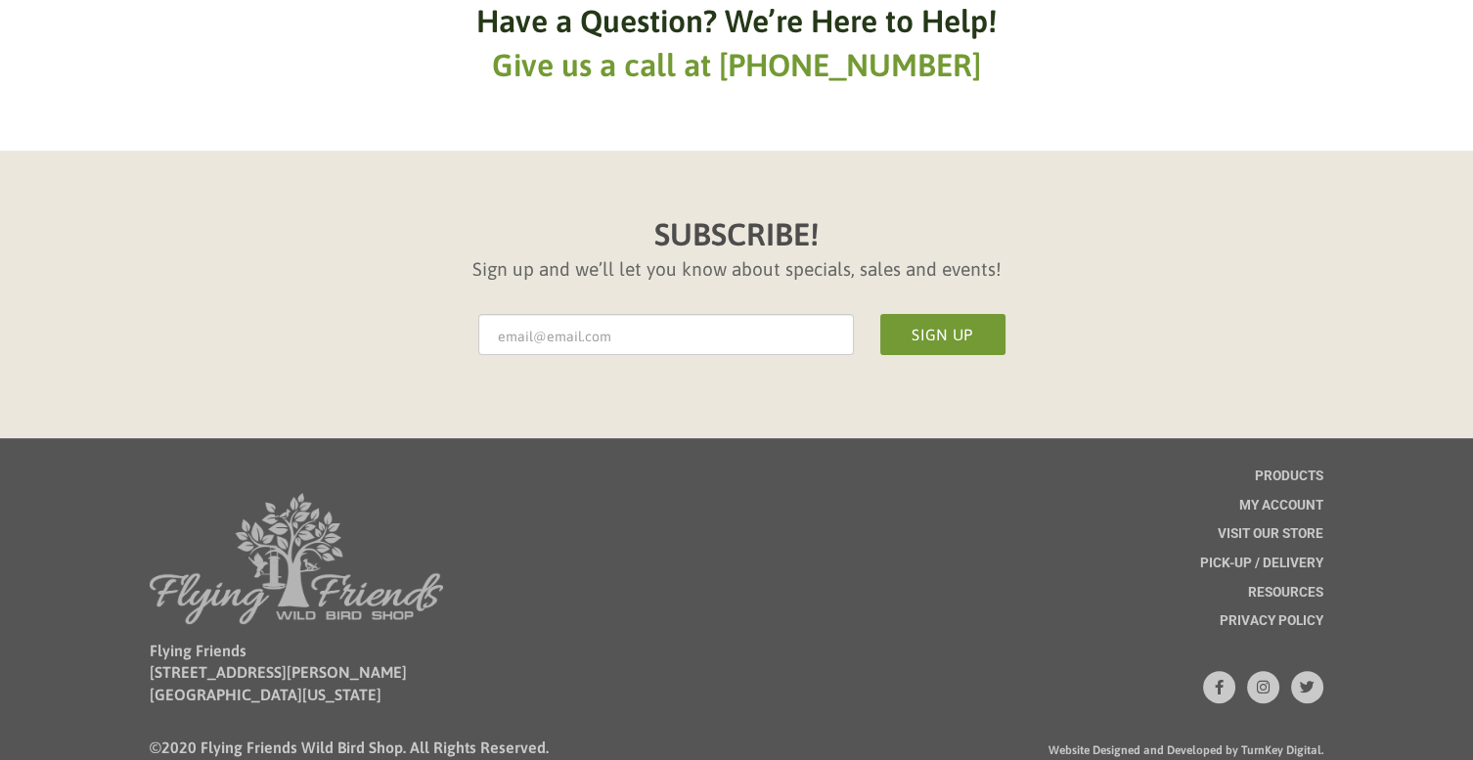
scroll to position [1178, 0]
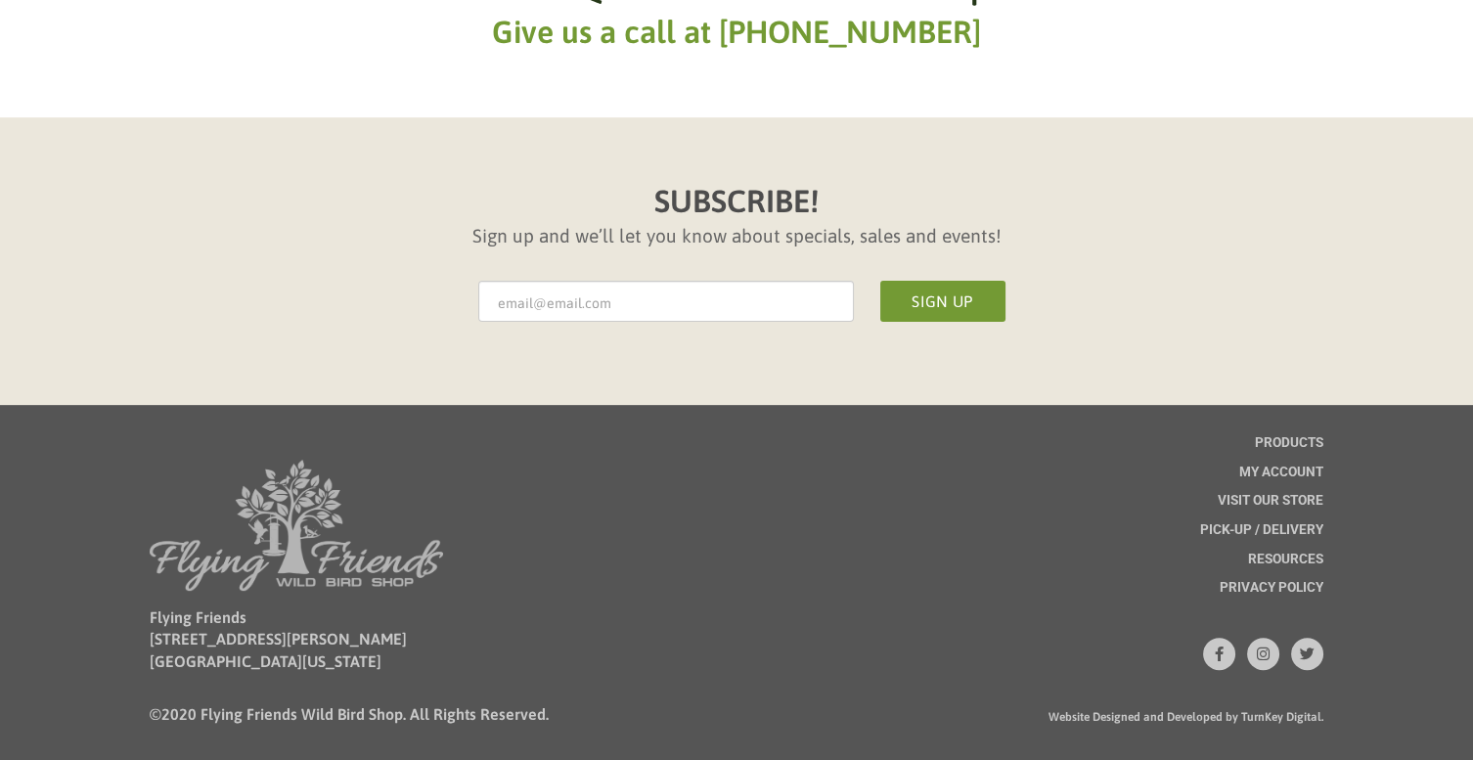
click at [1254, 523] on span "Pick-up / Delivery" at bounding box center [1261, 530] width 123 height 14
